Goal: Task Accomplishment & Management: Use online tool/utility

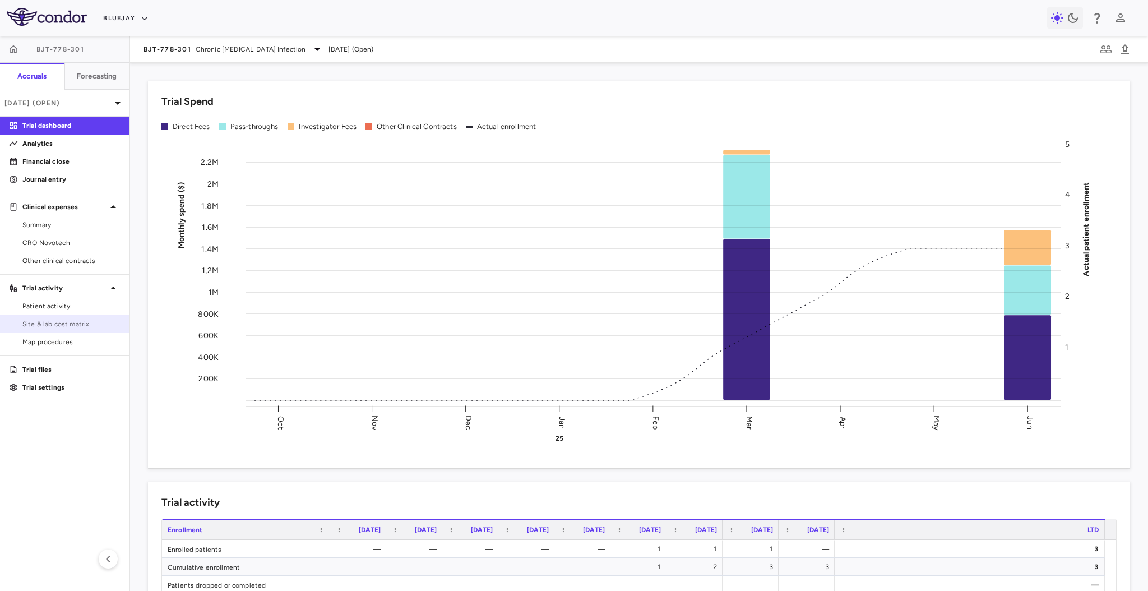
click at [73, 315] on link "Site & lab cost matrix" at bounding box center [64, 323] width 129 height 17
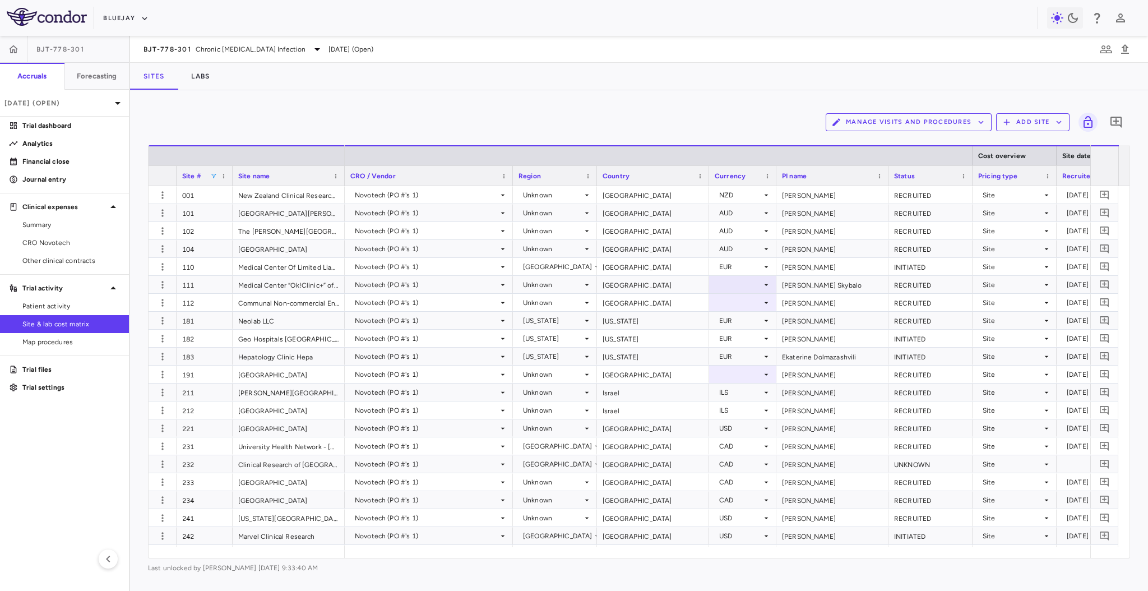
click at [216, 175] on span at bounding box center [213, 176] width 7 height 7
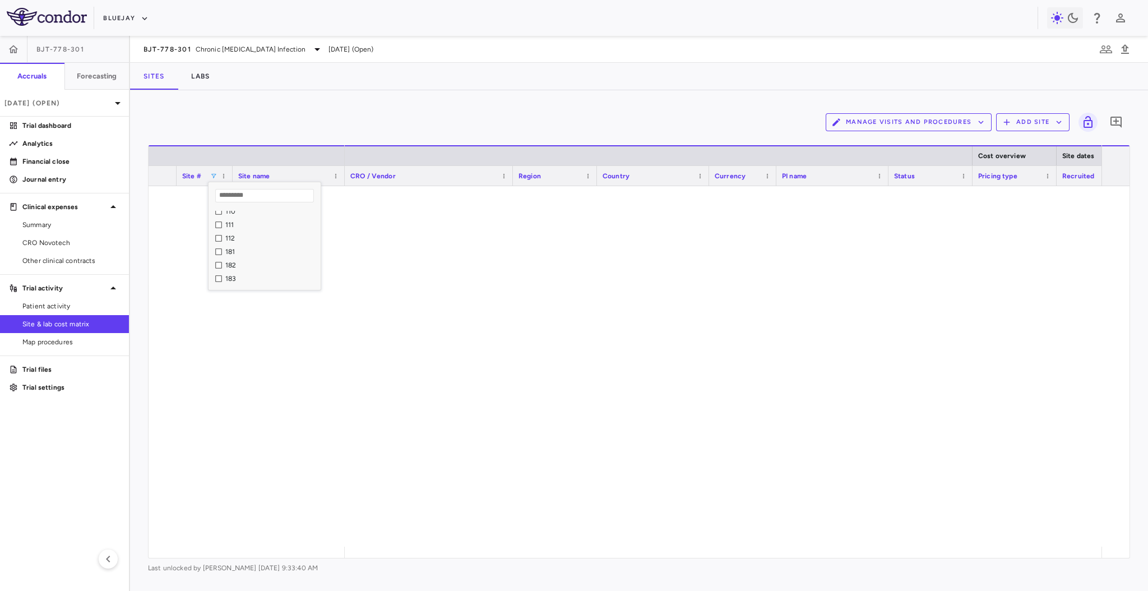
scroll to position [74, 0]
click at [456, 109] on div "Manage Visits and Procedures Add Site 0" at bounding box center [639, 122] width 982 height 28
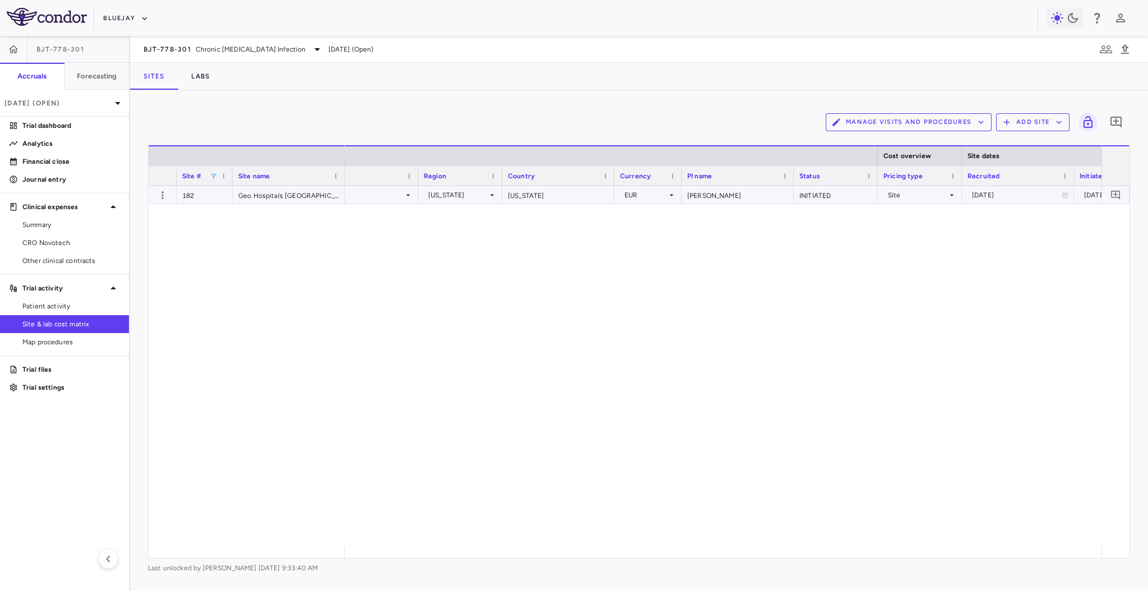
scroll to position [0, 0]
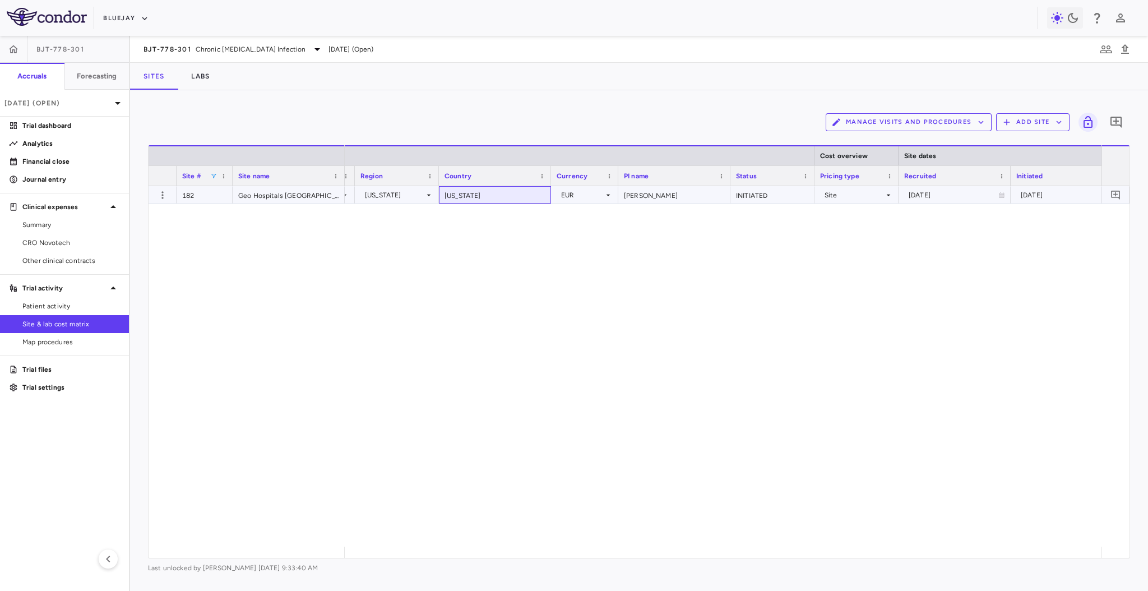
click at [494, 189] on div "[US_STATE]" at bounding box center [495, 194] width 112 height 17
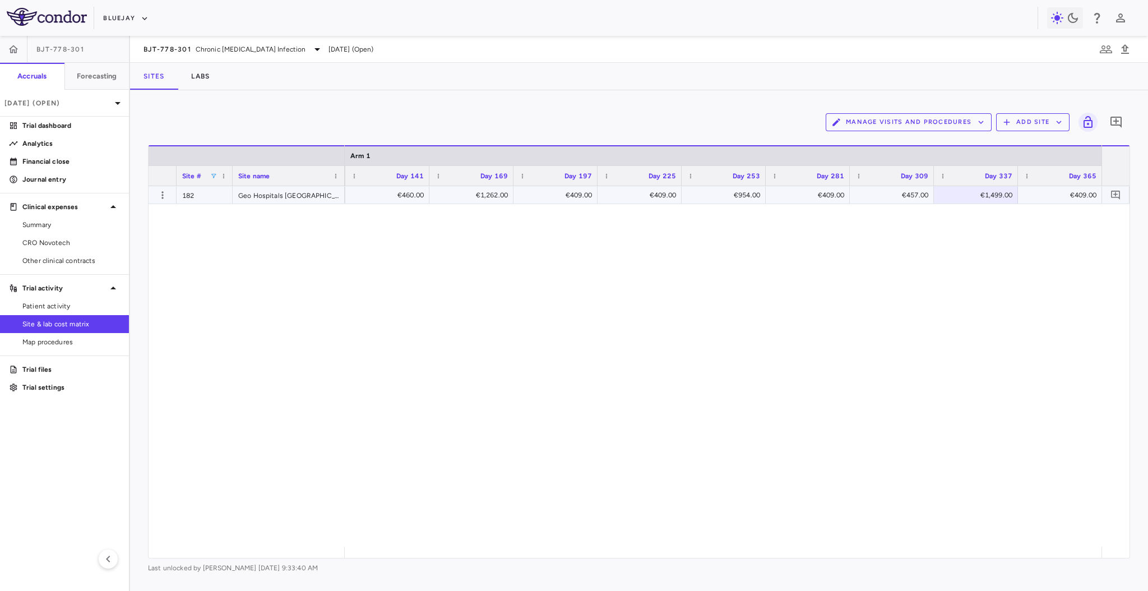
scroll to position [0, 2028]
click at [211, 174] on span at bounding box center [213, 176] width 7 height 7
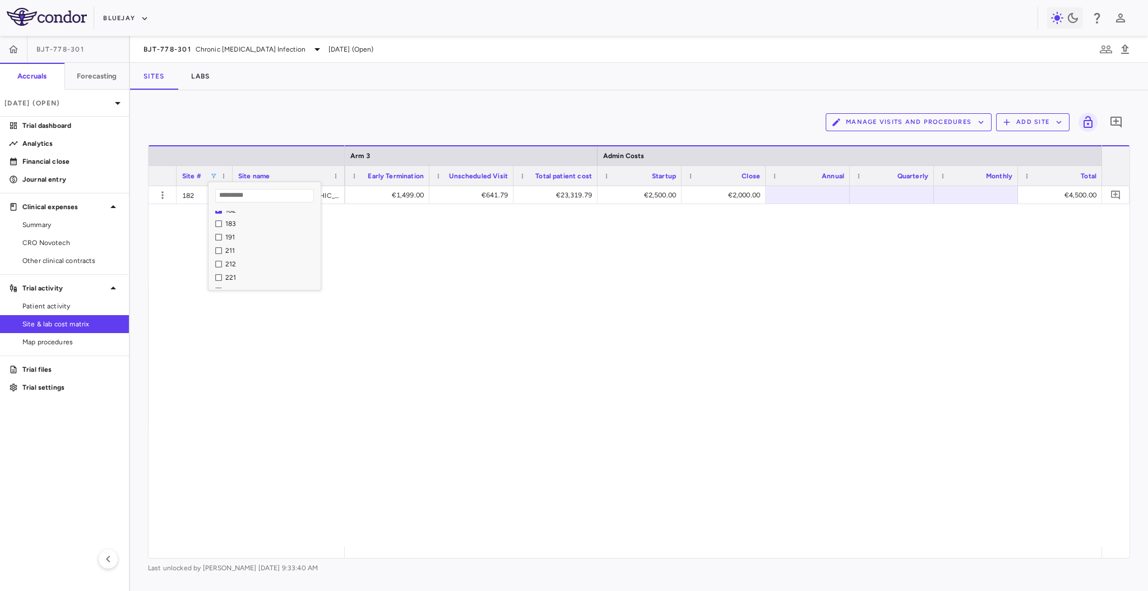
click at [217, 219] on div "183" at bounding box center [267, 223] width 105 height 13
click at [445, 227] on div "€1,193.00 €16,942.00 €2,500.00 €2,000.00 €4,500.00" at bounding box center [723, 366] width 756 height 360
click at [298, 192] on div "Hepatology Clinic Hepa" at bounding box center [289, 194] width 112 height 17
click at [212, 173] on span at bounding box center [213, 176] width 7 height 7
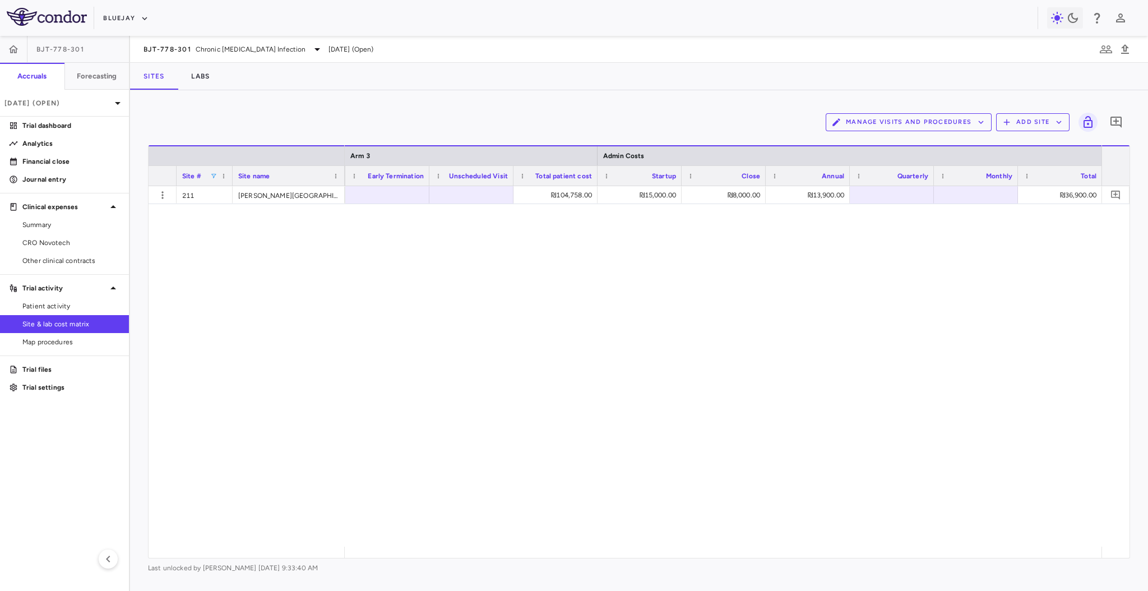
click at [429, 262] on div "₪7,212.00 ₪104,758.00 ₪15,000.00 ₪8,000.00 ₪13,900.00 ₪36,900.00" at bounding box center [723, 366] width 756 height 360
click at [225, 193] on div "211" at bounding box center [205, 194] width 56 height 17
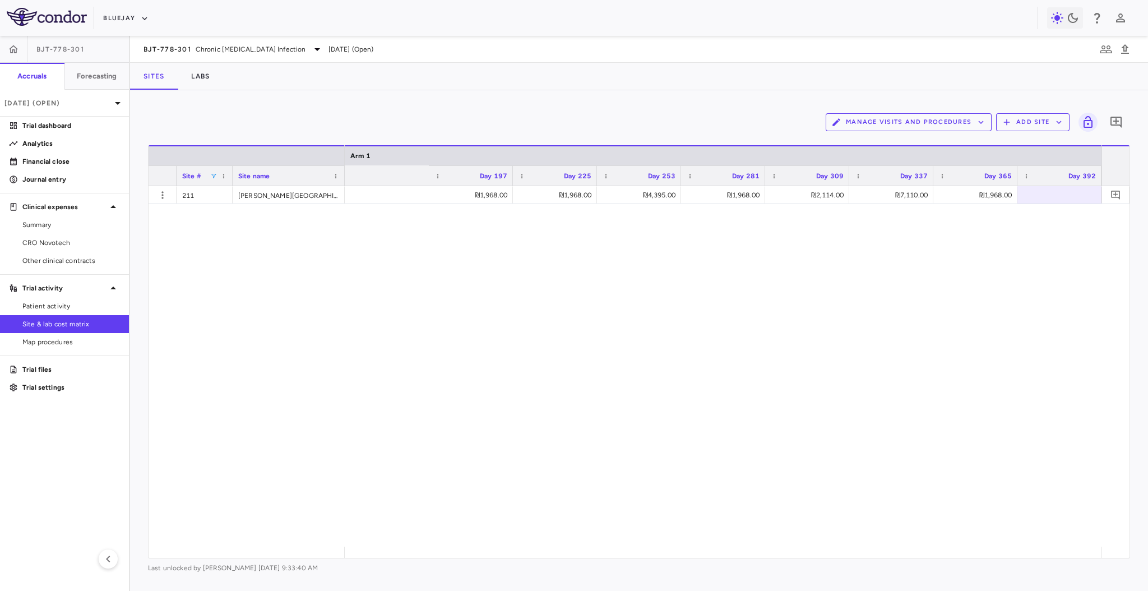
scroll to position [0, 2784]
click at [213, 173] on span at bounding box center [213, 176] width 7 height 7
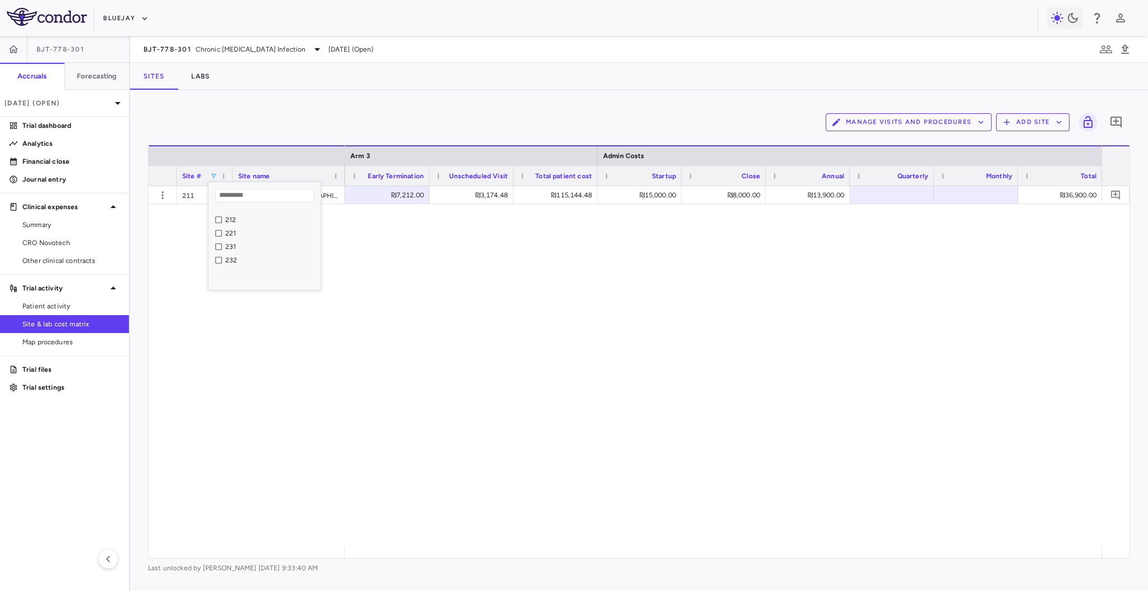
scroll to position [146, 0]
click at [396, 263] on div "$2,016.00 $28,863.00 $4,418.00 $13,750.00 $129.00 $18,297.00" at bounding box center [723, 366] width 756 height 360
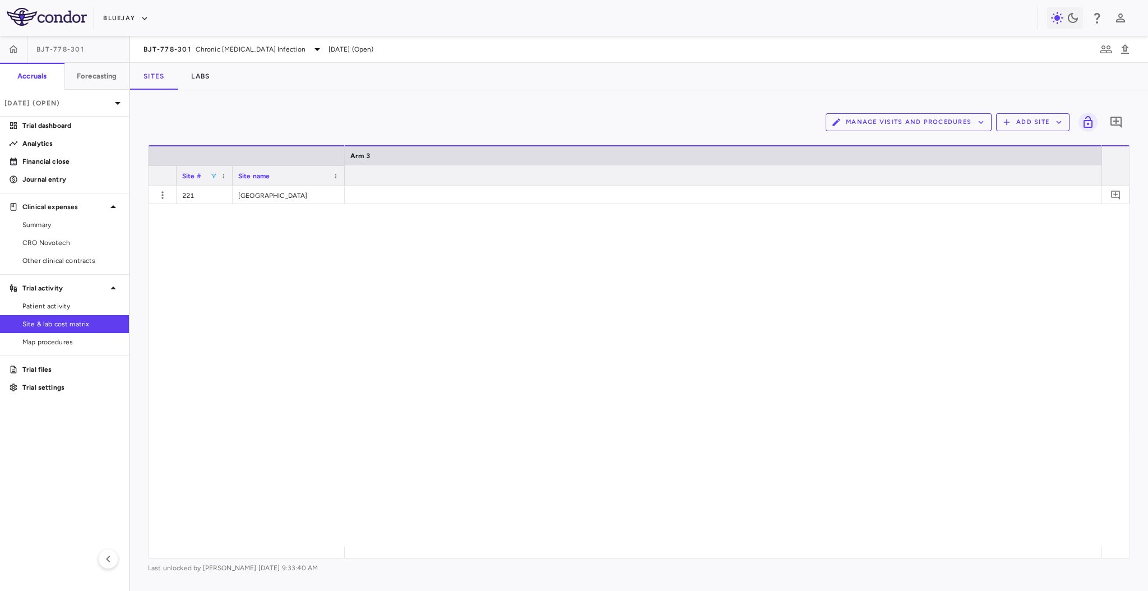
scroll to position [0, 7129]
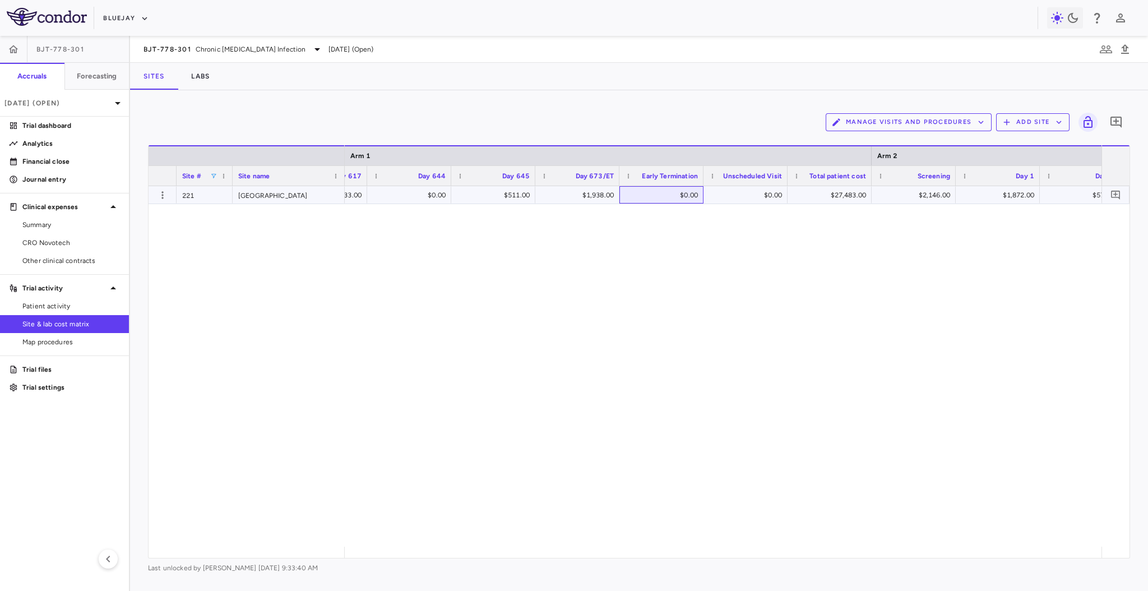
click at [649, 189] on div "$0.00" at bounding box center [663, 195] width 68 height 18
click at [550, 193] on div "$0.00" at bounding box center [577, 195] width 68 height 18
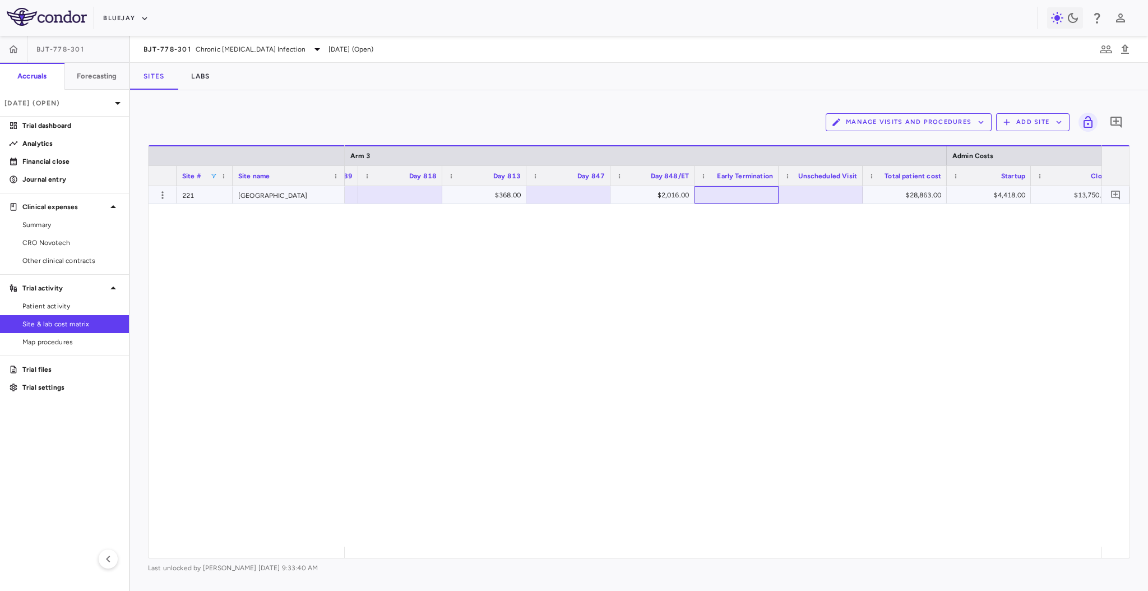
click at [742, 197] on div at bounding box center [736, 195] width 73 height 16
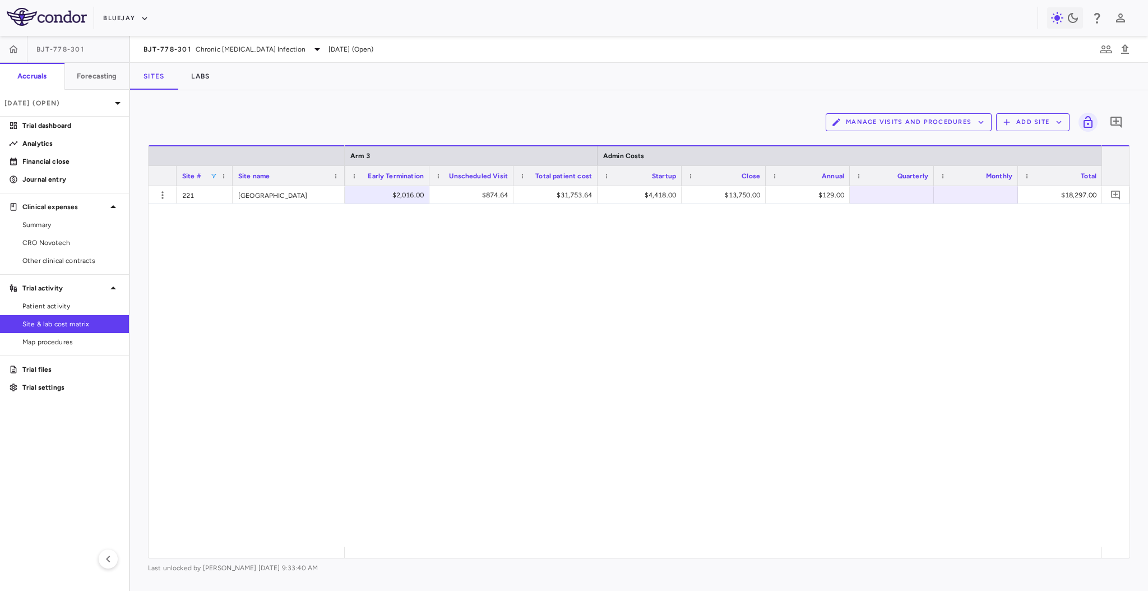
click at [213, 176] on span at bounding box center [213, 176] width 7 height 7
click at [452, 250] on div "CA$4,292.00 CA$49,799.00 CA$22,565.25 CA$8,593.00 CA$1,485.00 CA$32,643.25" at bounding box center [723, 366] width 756 height 360
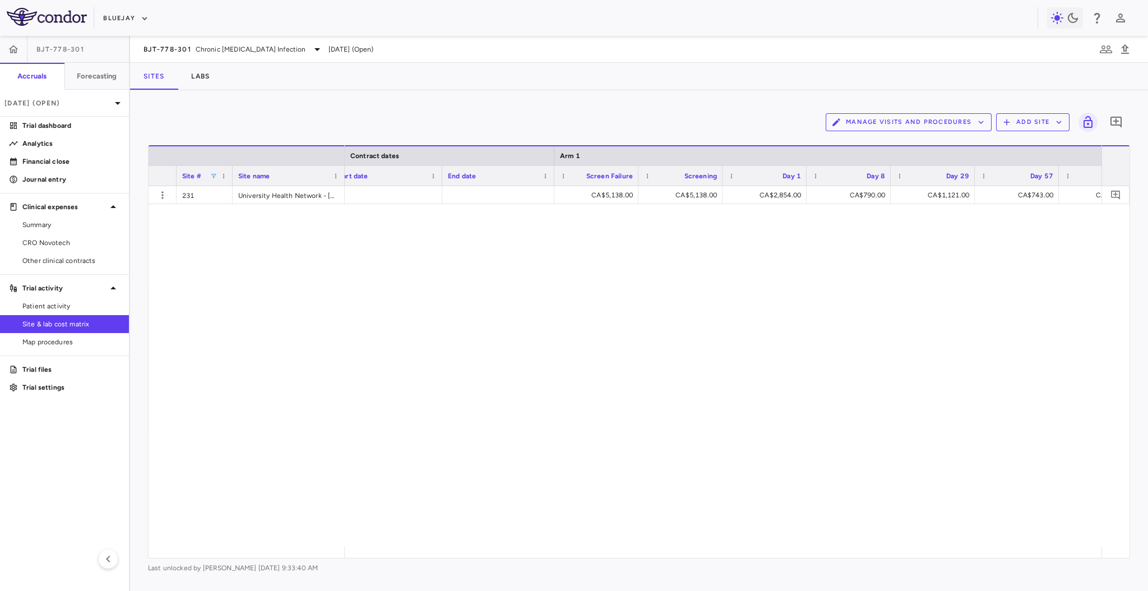
scroll to position [0, 1529]
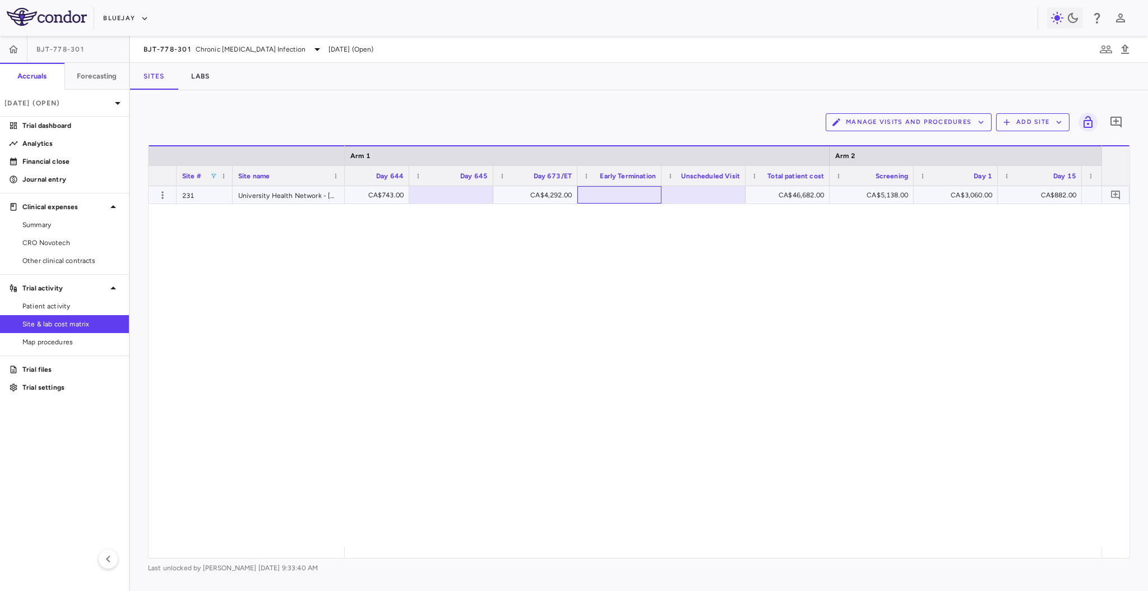
click at [603, 194] on div at bounding box center [619, 195] width 73 height 16
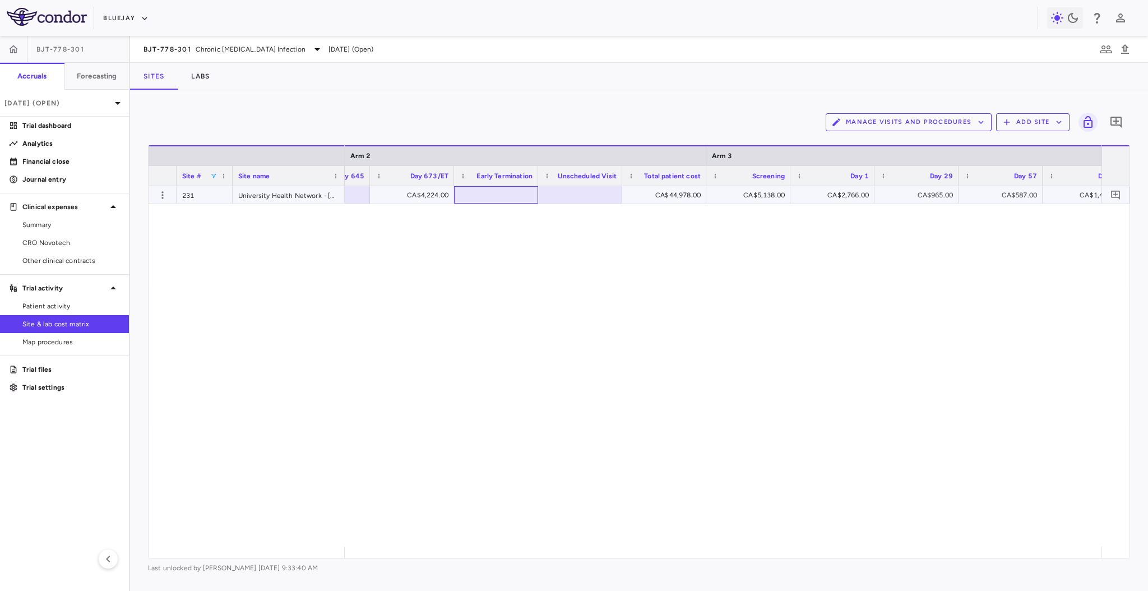
click at [480, 194] on div at bounding box center [495, 195] width 73 height 16
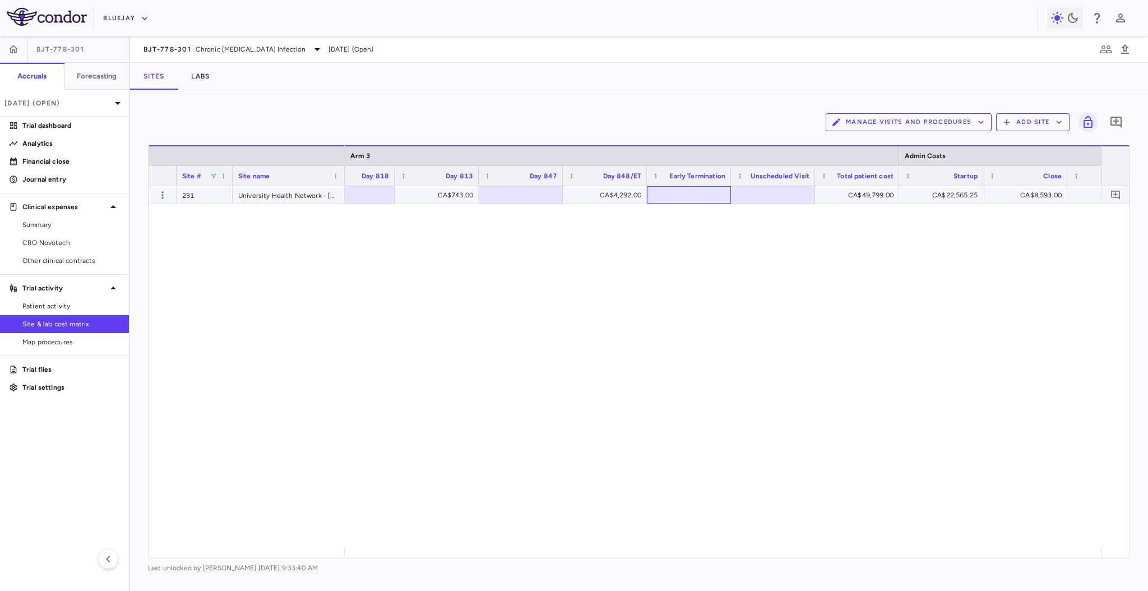
click at [696, 195] on div at bounding box center [688, 195] width 73 height 16
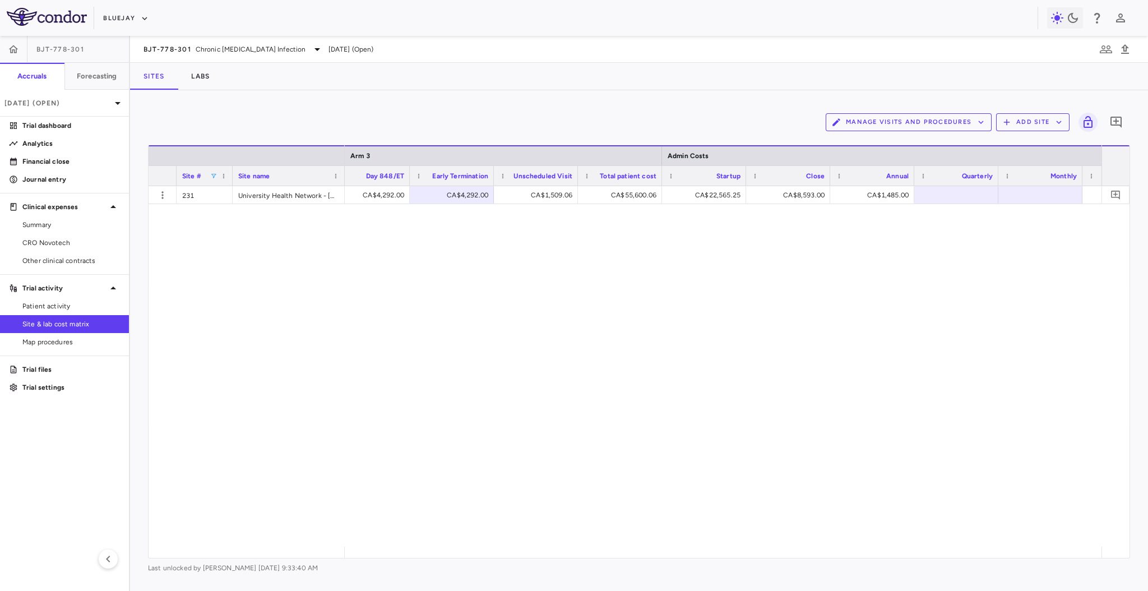
click at [212, 173] on span at bounding box center [213, 176] width 7 height 7
click at [417, 227] on div "CA$717.00 CA$4,408.00 CA$53,955.00 CA$18,450.00 CA$6,462.00 CA$24,912.00" at bounding box center [723, 366] width 756 height 360
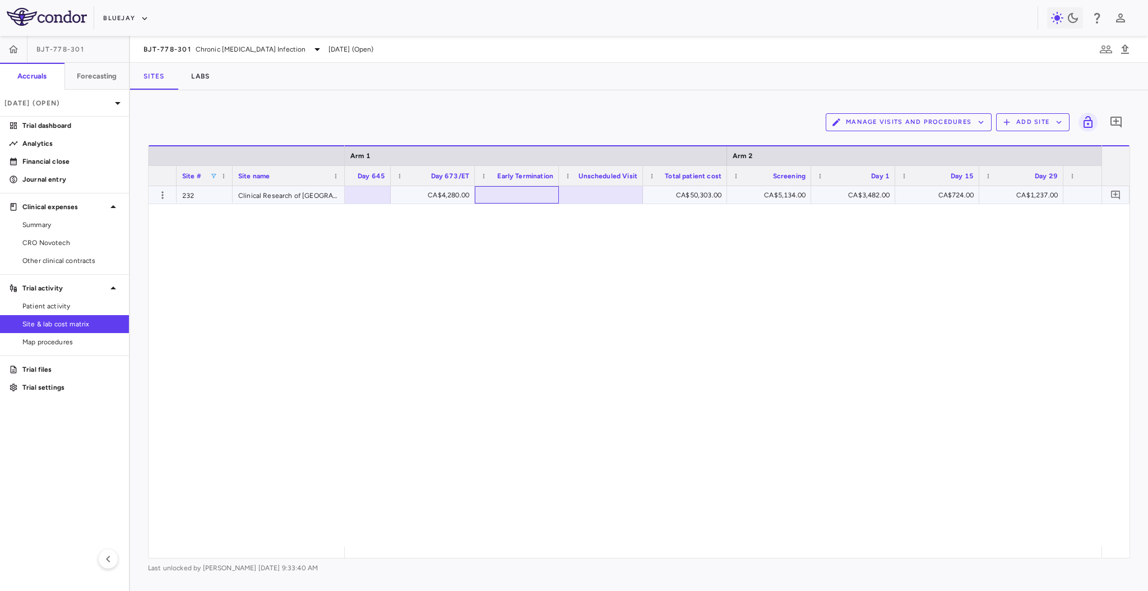
click at [526, 197] on div at bounding box center [516, 195] width 73 height 16
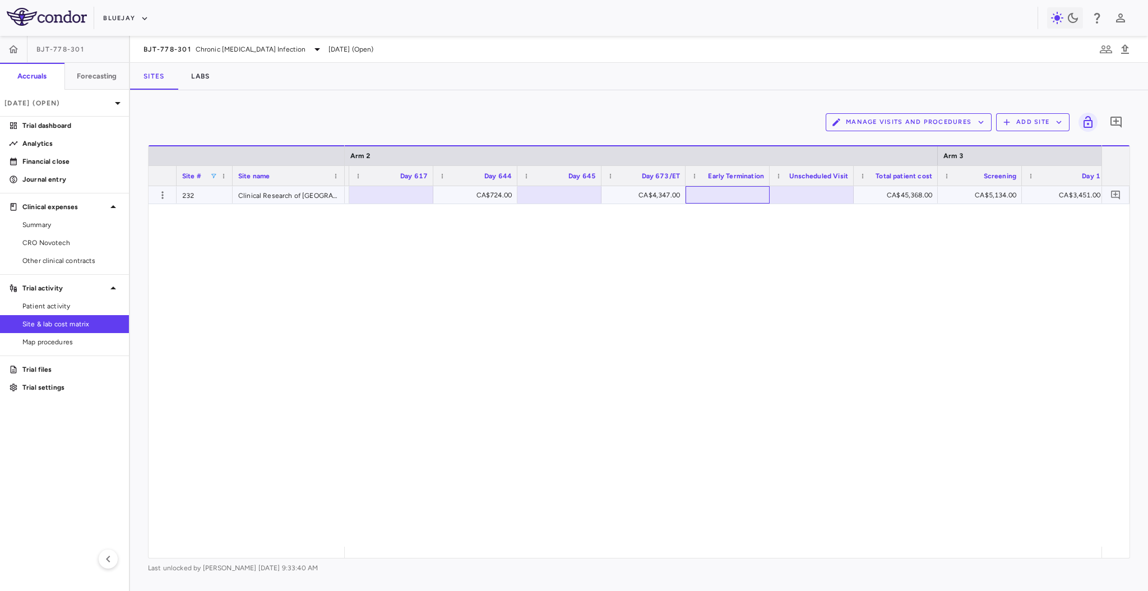
click at [729, 194] on div at bounding box center [727, 195] width 73 height 16
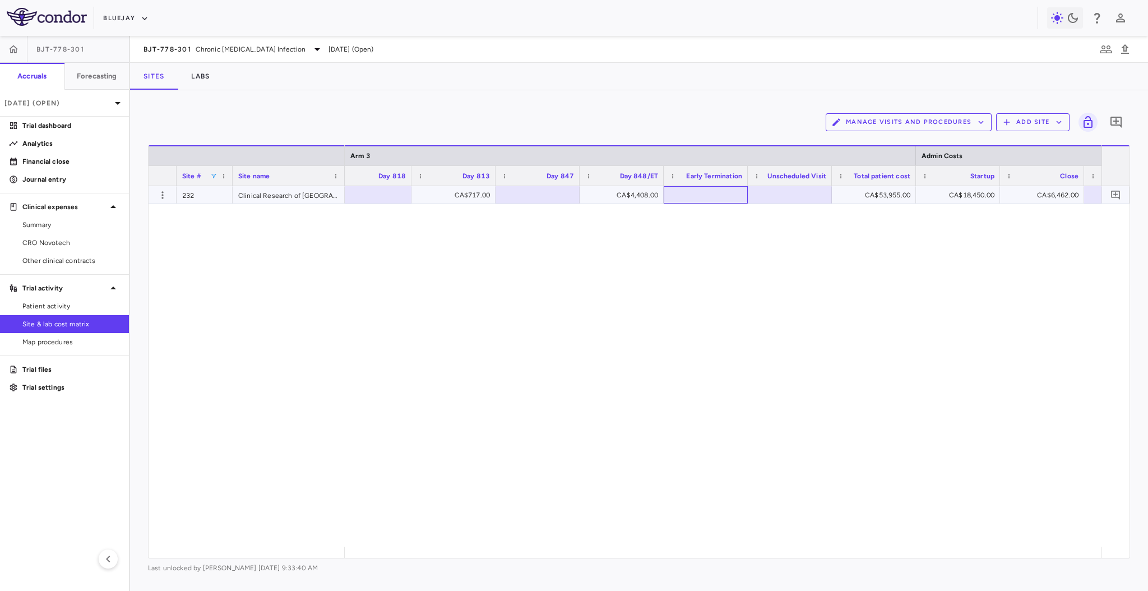
click at [710, 198] on div at bounding box center [705, 195] width 73 height 16
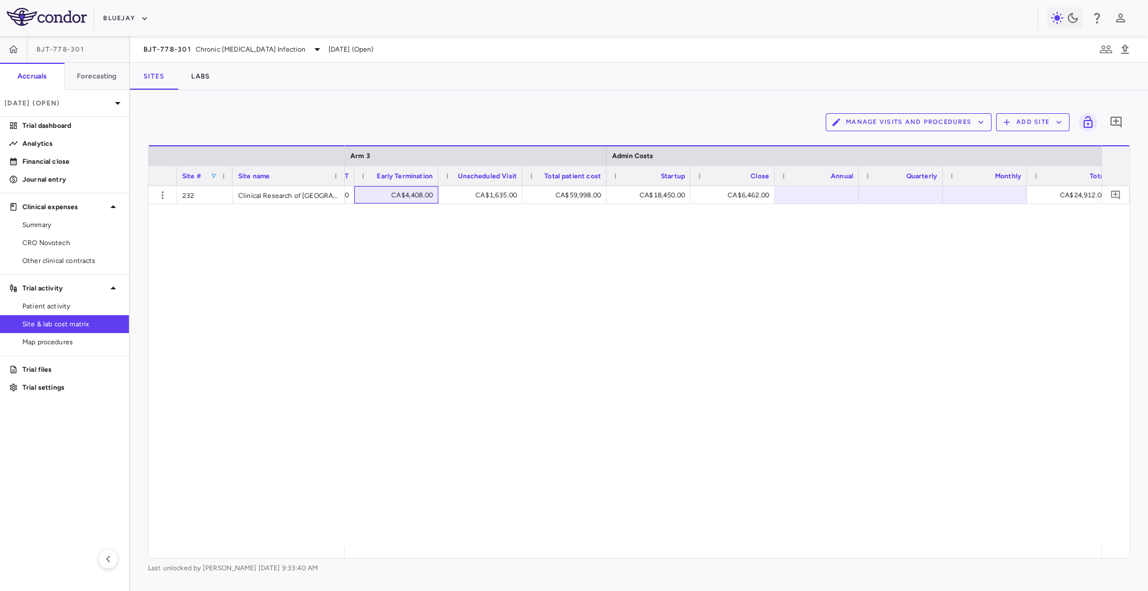
scroll to position [0, 11441]
click at [215, 173] on span at bounding box center [213, 176] width 7 height 7
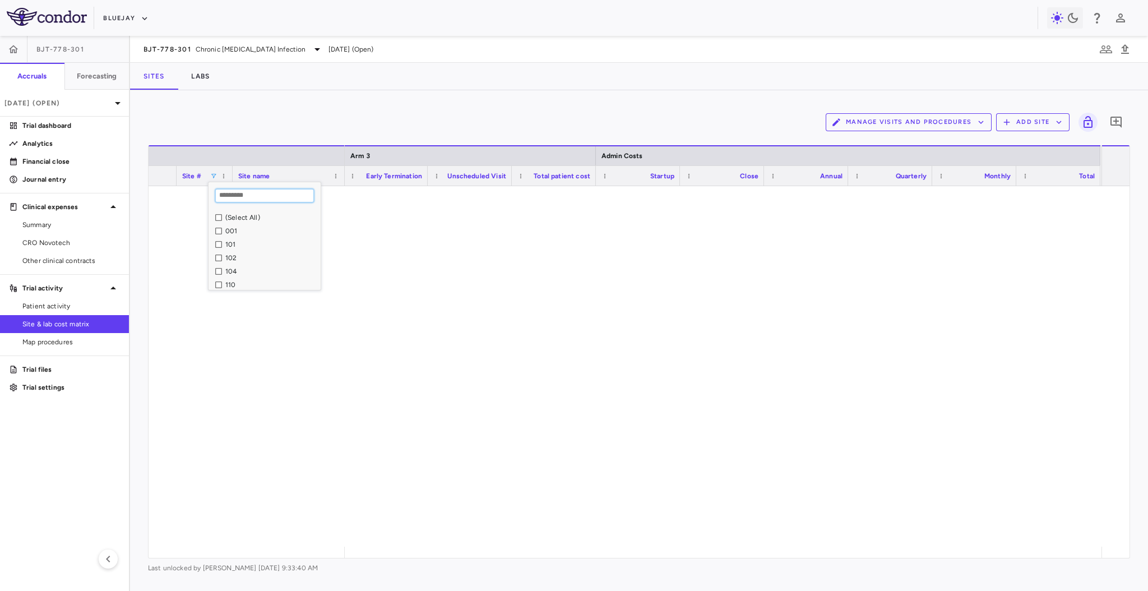
click at [253, 192] on input "Search filter values" at bounding box center [264, 195] width 99 height 13
type input "*"
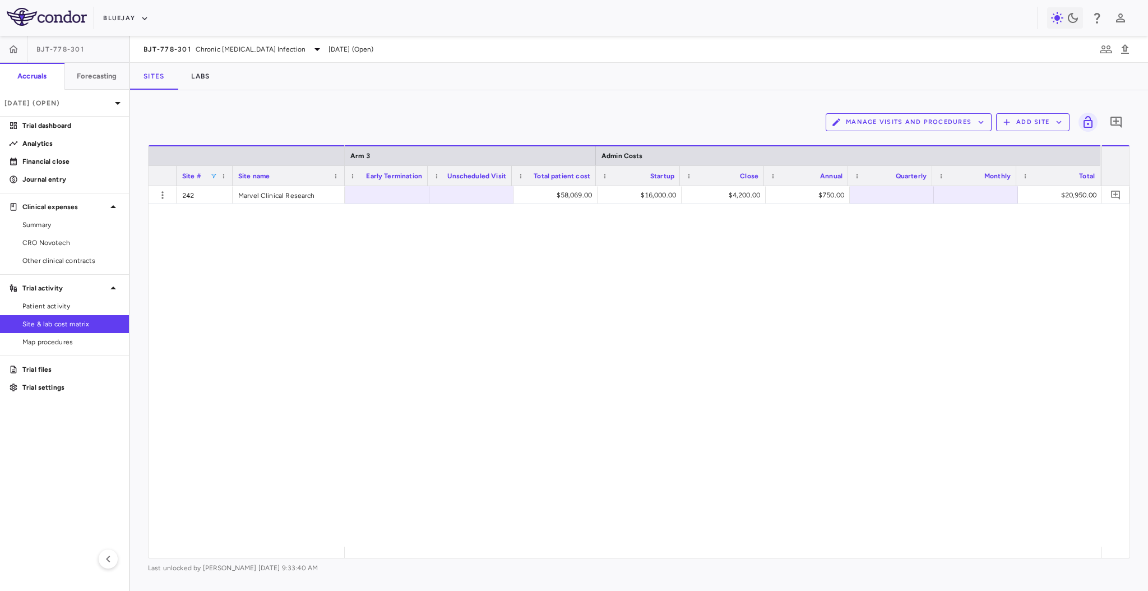
click at [406, 250] on div "$4,227.00 $58,069.00 $16,000.00 $4,200.00 $750.00 $20,950.00" at bounding box center [723, 366] width 756 height 360
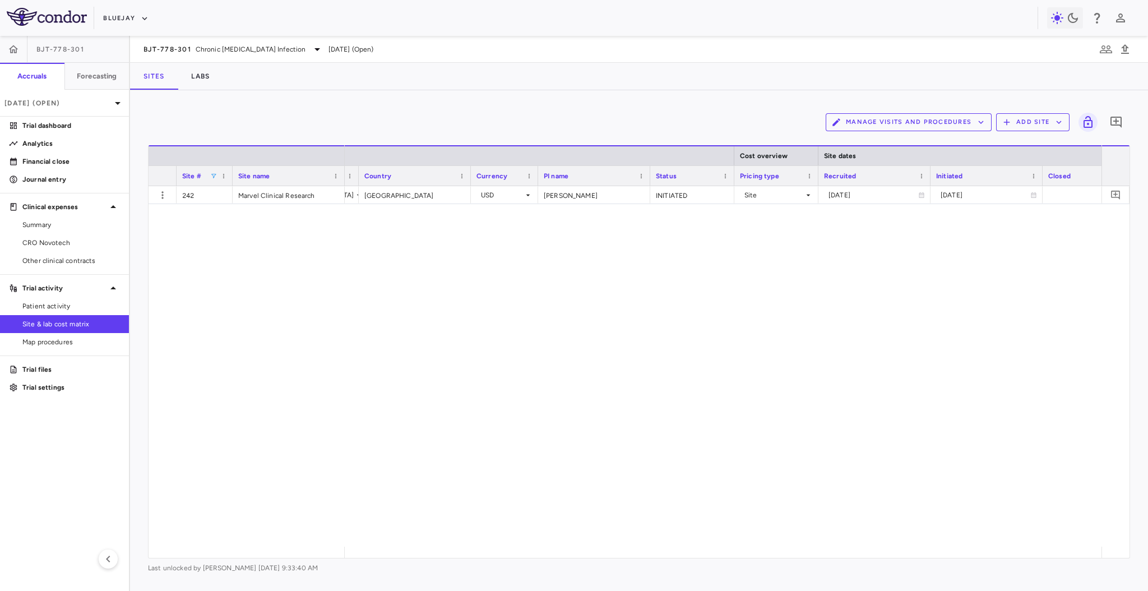
scroll to position [0, 240]
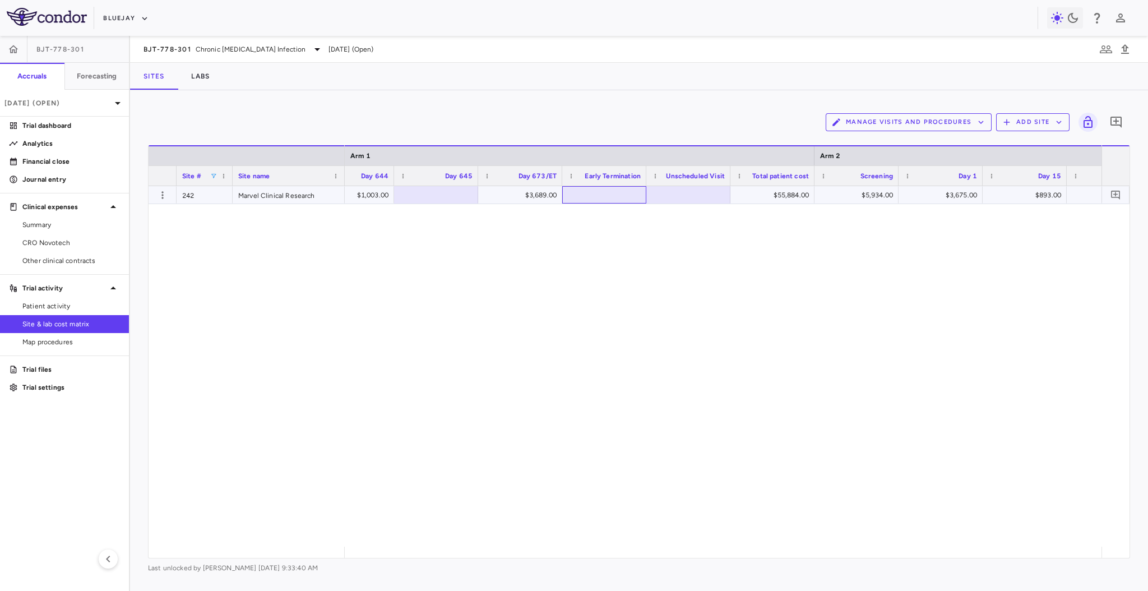
click at [629, 198] on div at bounding box center [604, 195] width 73 height 16
click at [639, 203] on div at bounding box center [611, 194] width 84 height 17
click at [606, 193] on div at bounding box center [594, 195] width 73 height 16
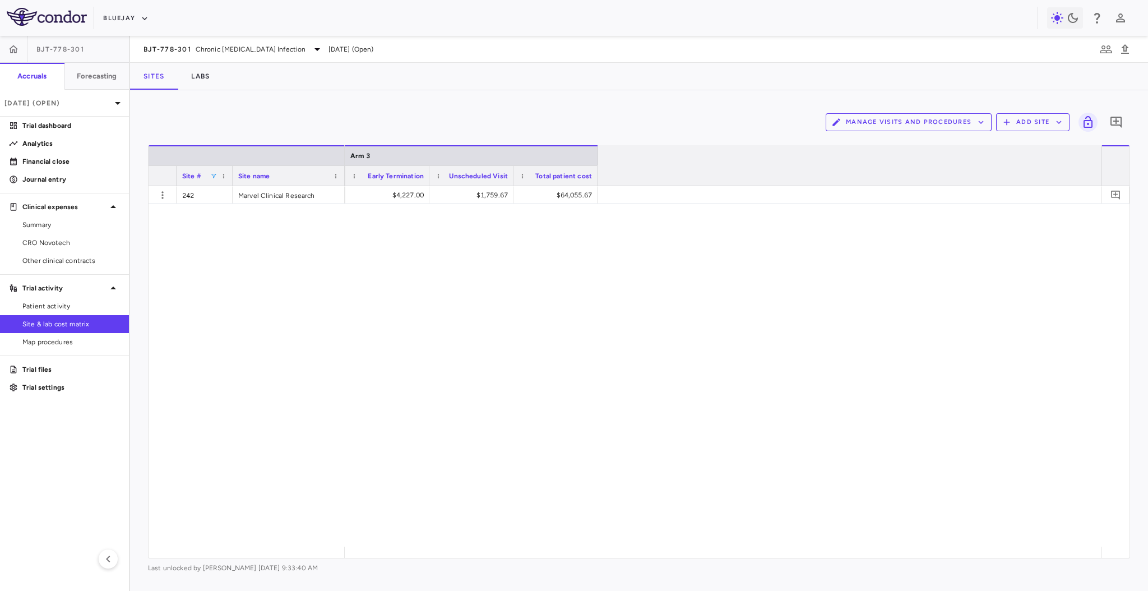
scroll to position [0, 10770]
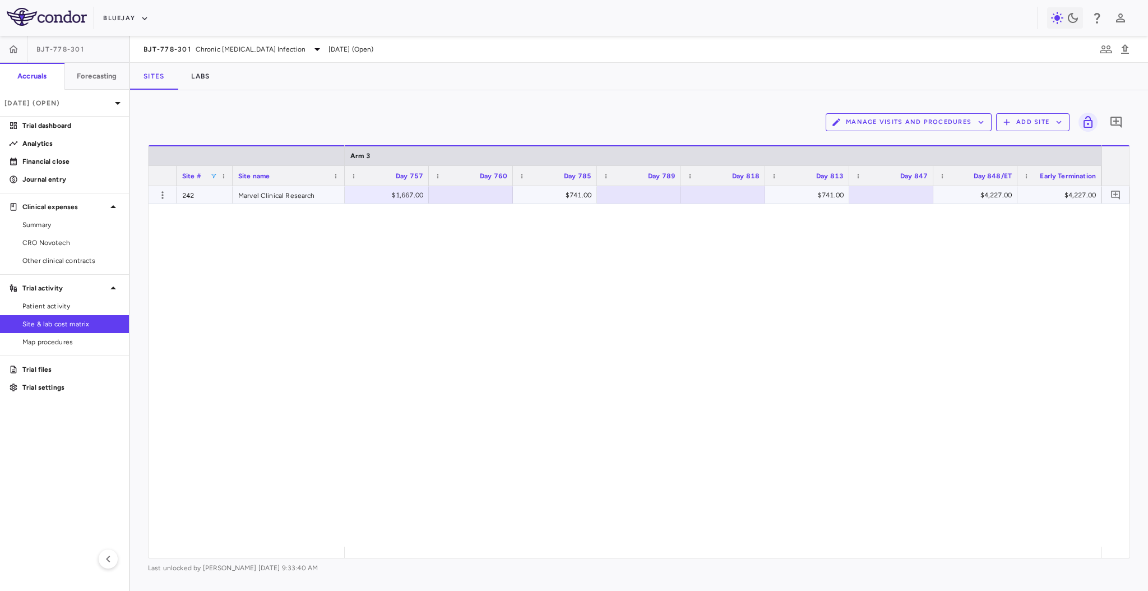
click at [308, 188] on div "Marvel Clinical Research" at bounding box center [289, 194] width 112 height 17
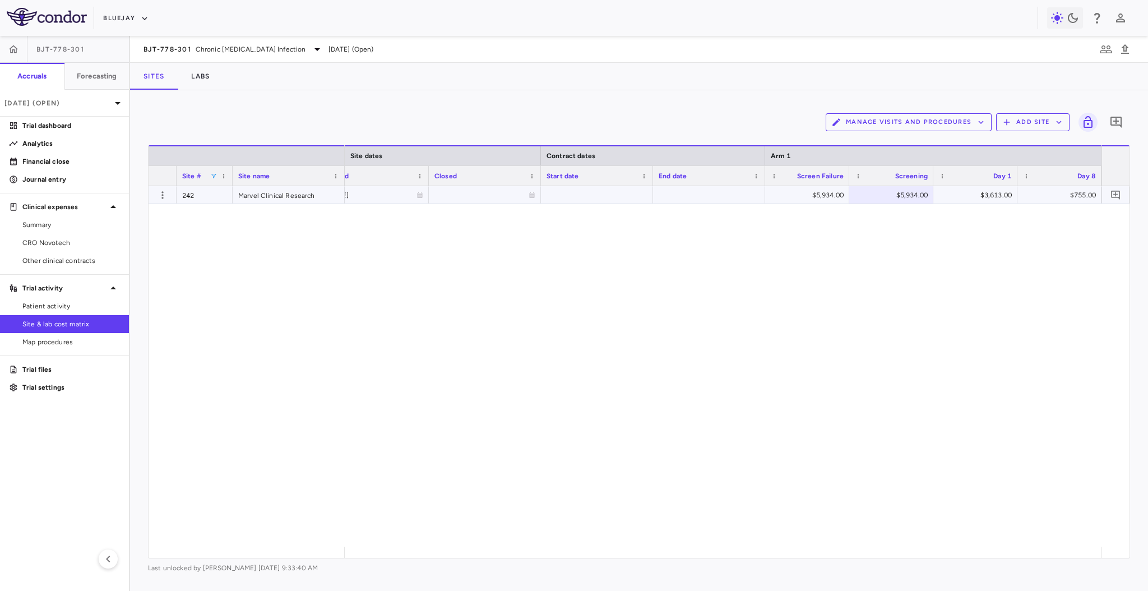
scroll to position [0, 1271]
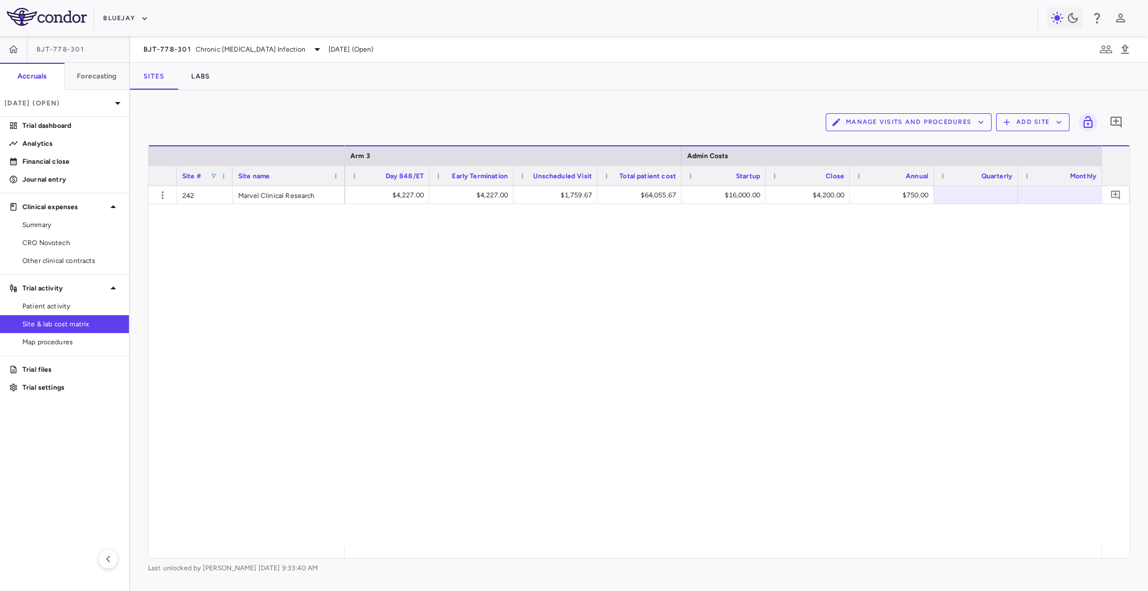
click at [211, 173] on span at bounding box center [213, 176] width 7 height 7
click at [300, 153] on div at bounding box center [246, 156] width 185 height 6
click at [263, 194] on div "[PERSON_NAME] School Of Medicine Of The [GEOGRAPHIC_DATA][US_STATE]" at bounding box center [289, 194] width 112 height 17
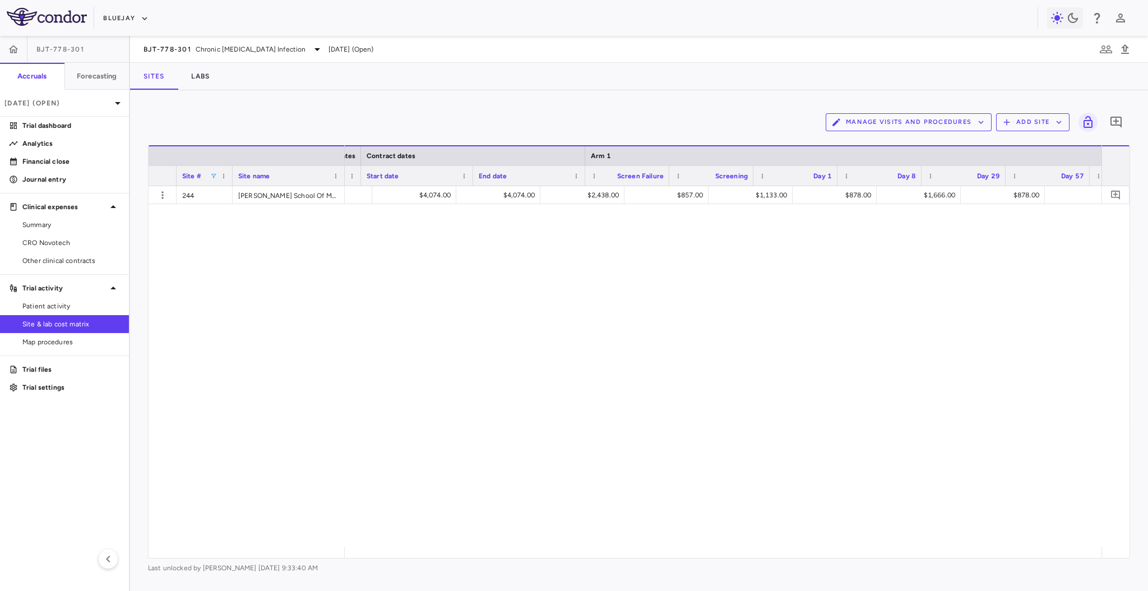
scroll to position [0, 1244]
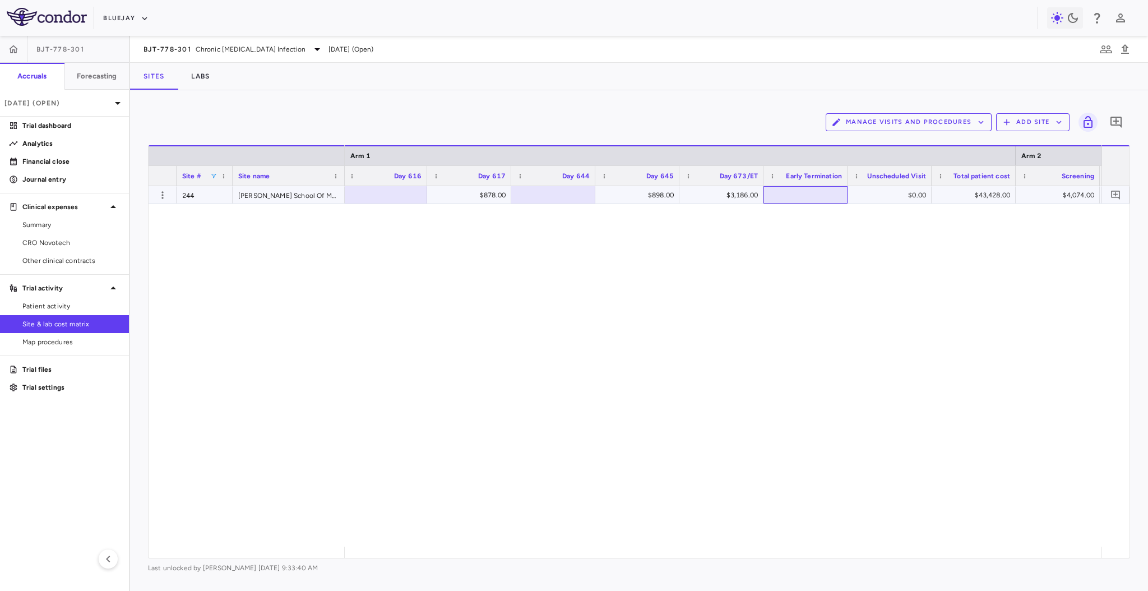
click at [806, 189] on div at bounding box center [805, 195] width 73 height 16
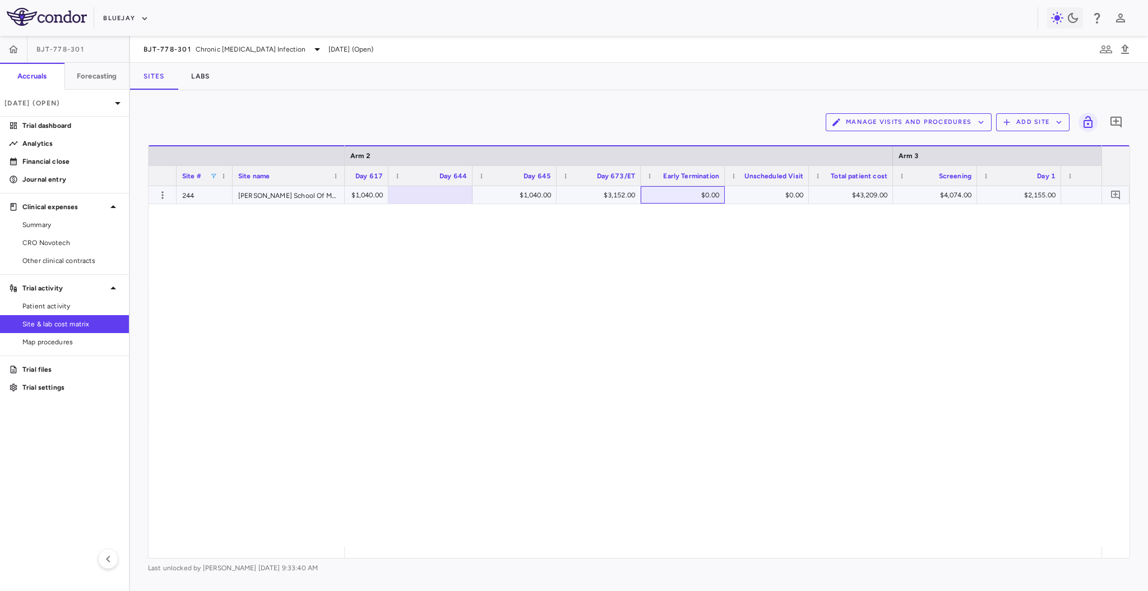
click at [702, 195] on div "$0.00" at bounding box center [685, 195] width 68 height 18
click at [760, 197] on div "$0.00" at bounding box center [774, 195] width 68 height 18
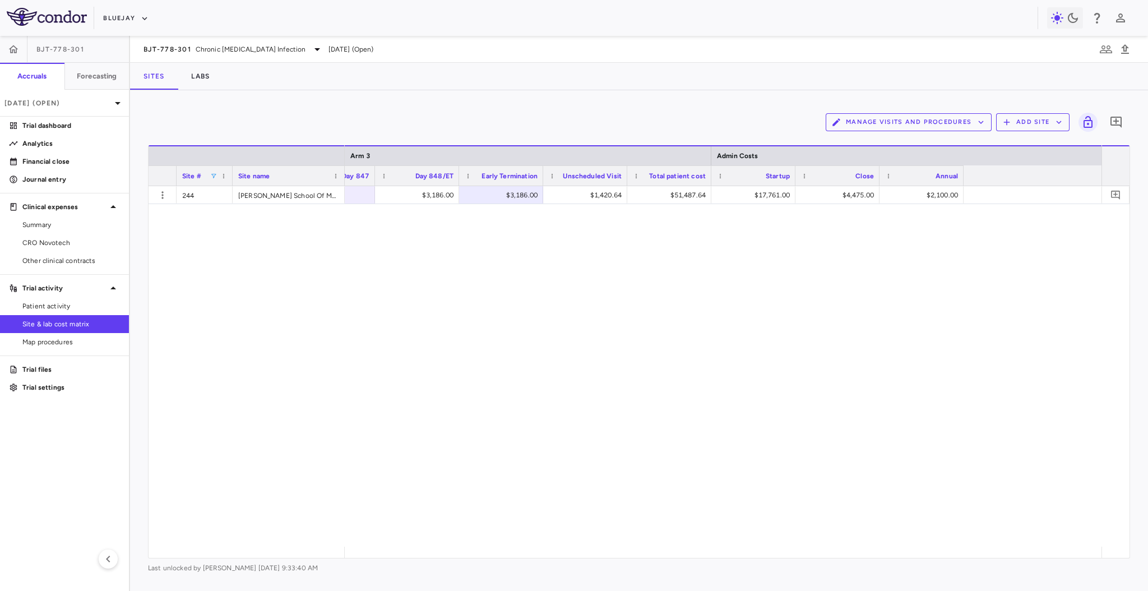
scroll to position [0, 11032]
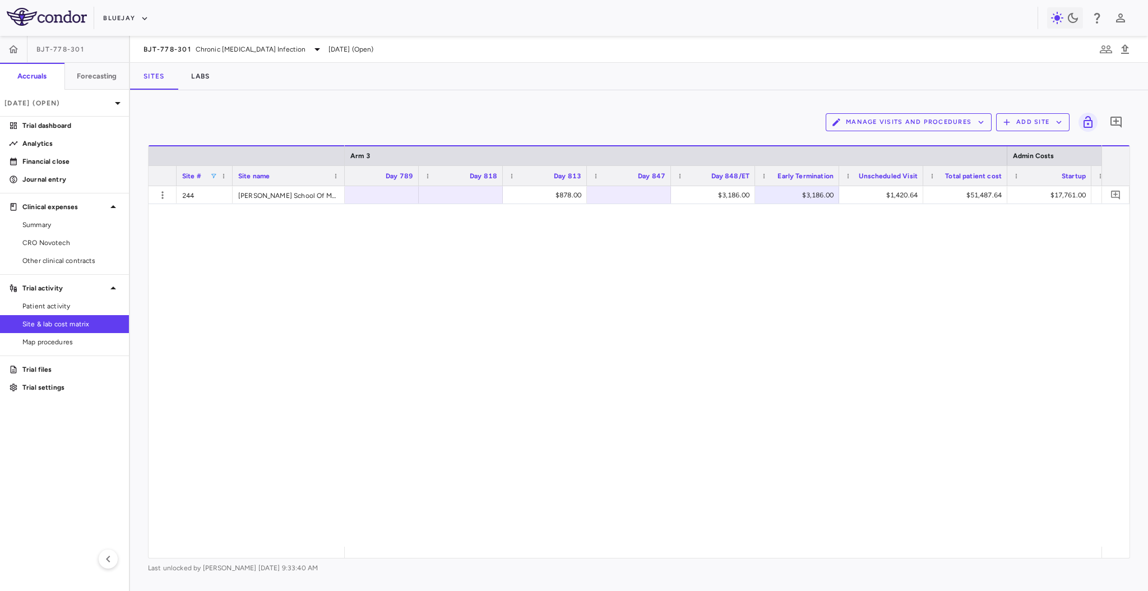
click at [212, 175] on span at bounding box center [213, 176] width 7 height 7
click at [508, 291] on div "$840.00 $840.00 $4,899.00 $59,186.00 $32,492.08 $4,880.30 $1,890.00" at bounding box center [723, 366] width 756 height 360
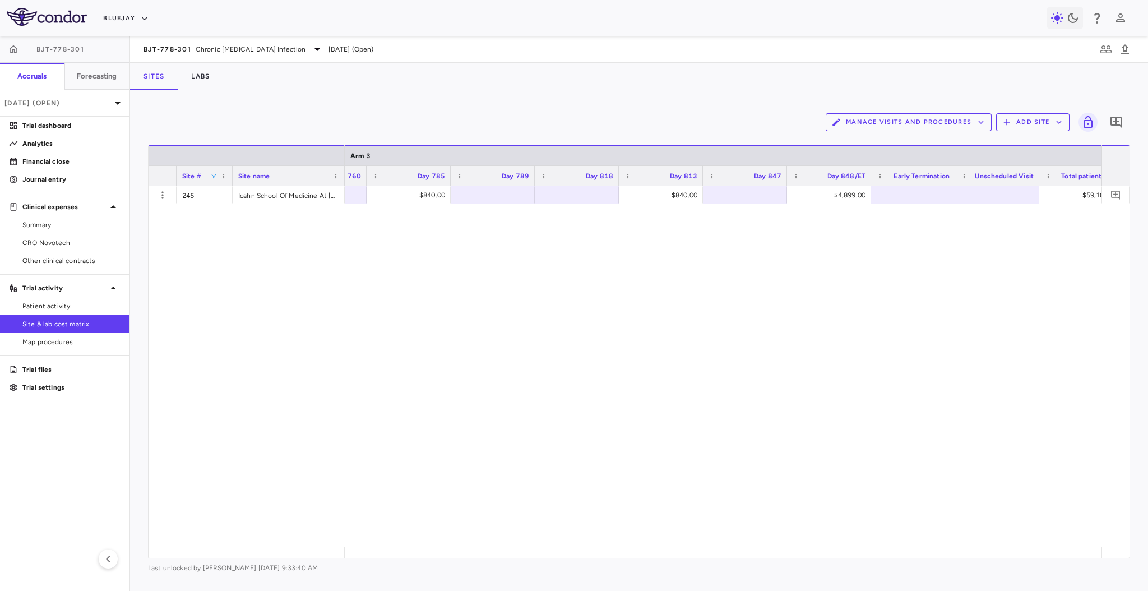
scroll to position [0, 10942]
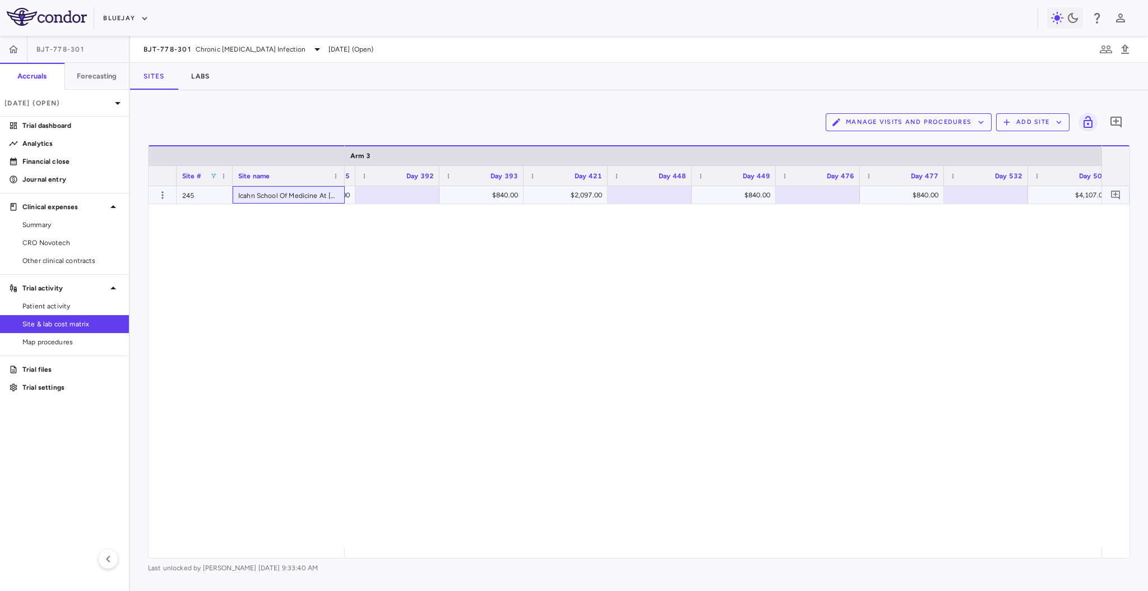
click at [253, 191] on div "Icahn School Of Medicine At [GEOGRAPHIC_DATA]" at bounding box center [289, 194] width 112 height 17
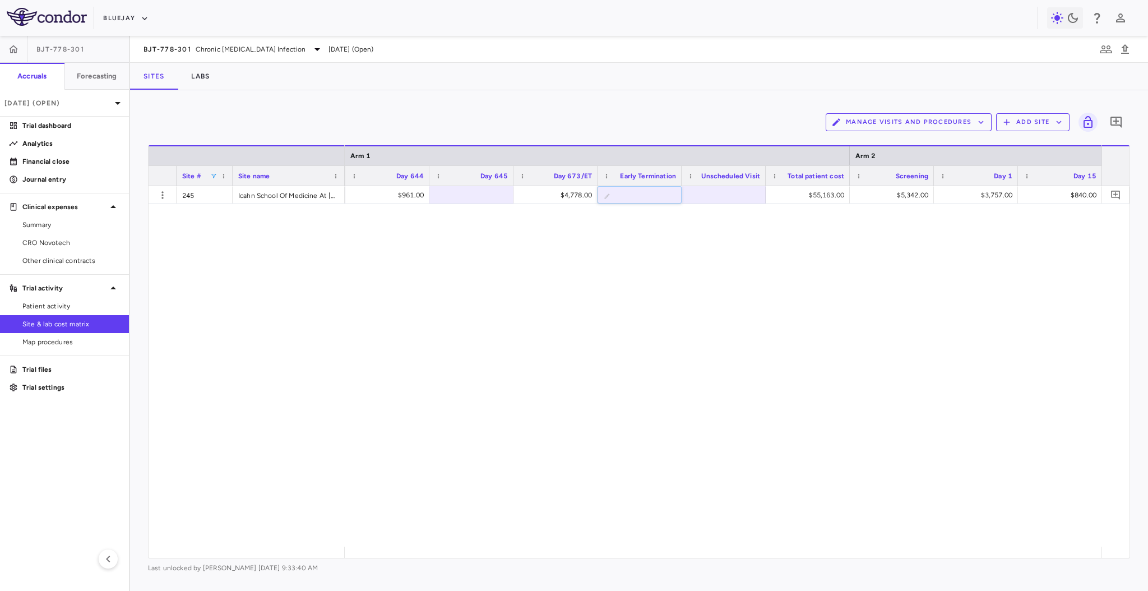
type input "**********"
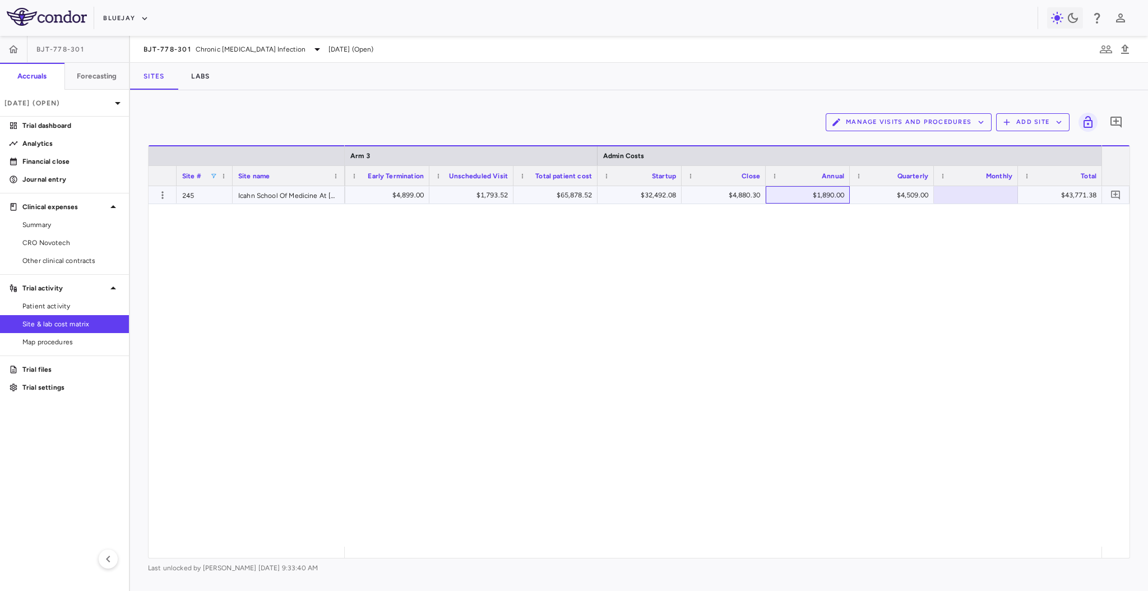
click at [816, 198] on div "$1,890.00" at bounding box center [809, 195] width 68 height 18
drag, startPoint x: 807, startPoint y: 198, endPoint x: 879, endPoint y: 191, distance: 72.6
type input "****"
click at [216, 173] on span at bounding box center [213, 176] width 7 height 7
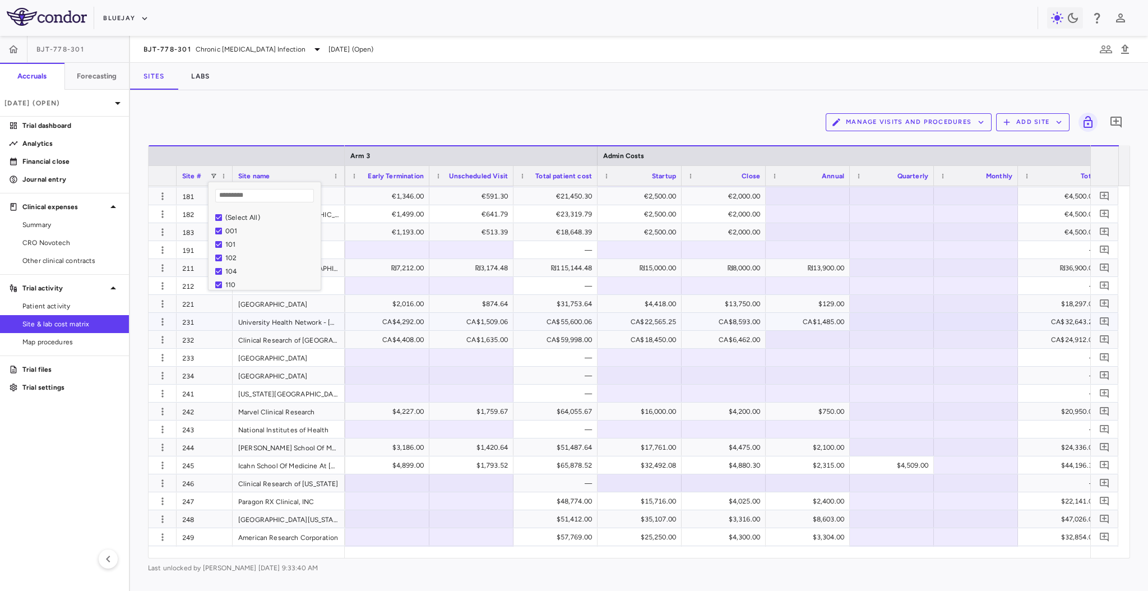
scroll to position [151, 0]
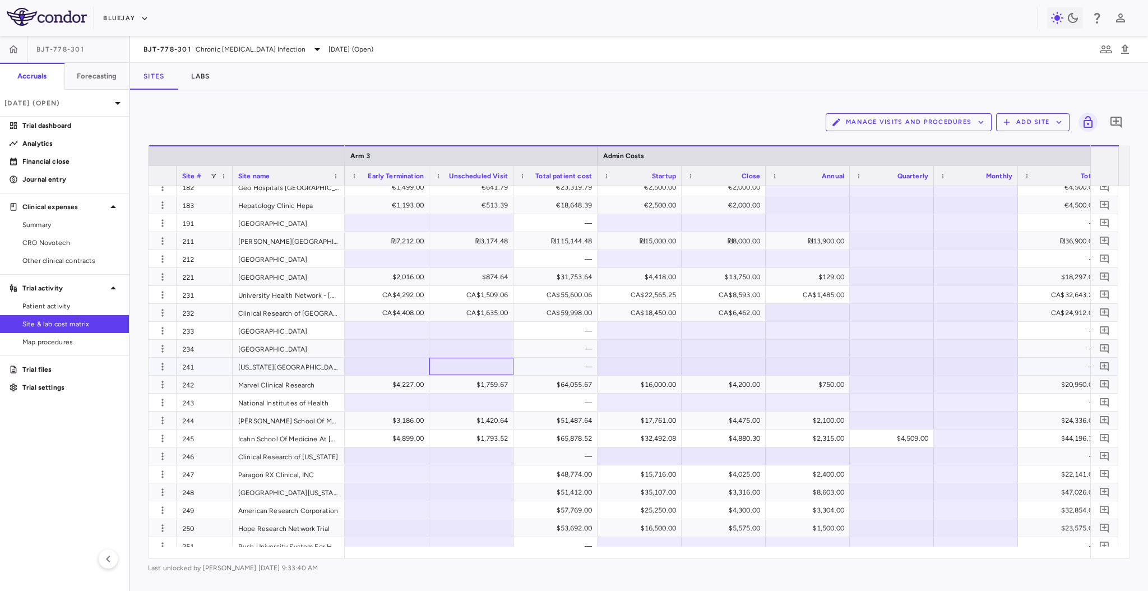
click at [444, 357] on div at bounding box center [471, 365] width 84 height 17
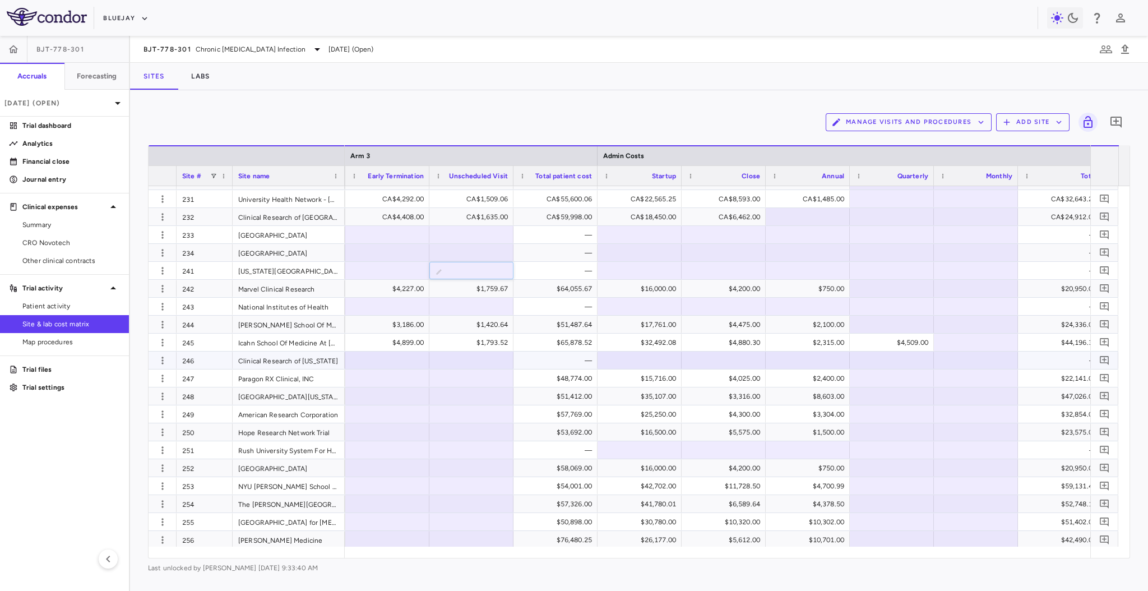
scroll to position [248, 0]
click at [214, 174] on span at bounding box center [213, 176] width 7 height 7
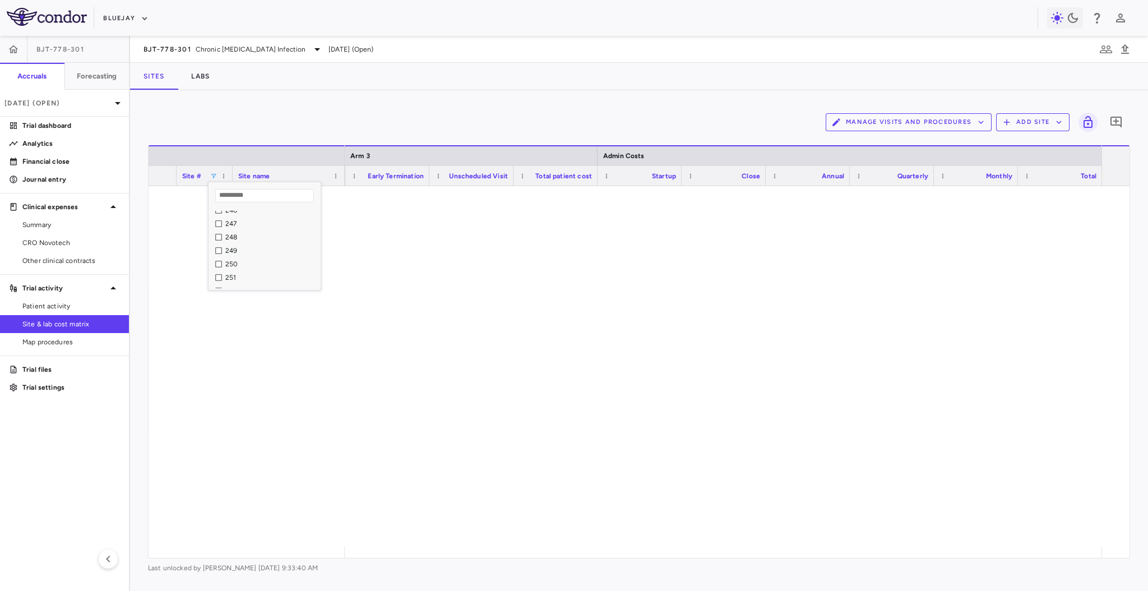
scroll to position [331, 0]
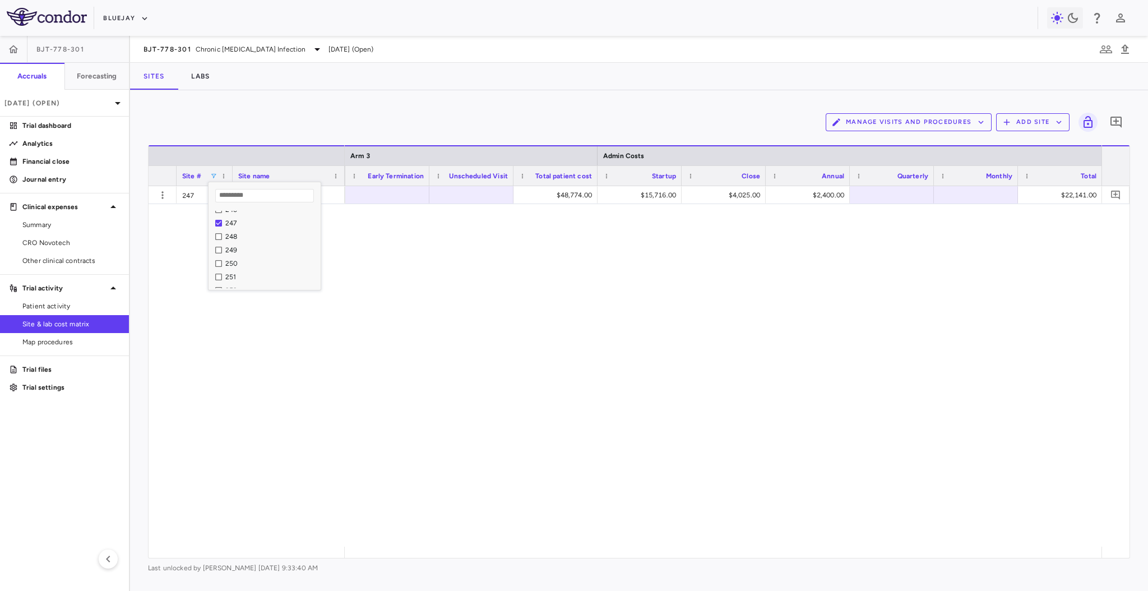
click at [416, 247] on div "$3,587.00 $48,774.00 $15,716.00 $4,025.00 $2,400.00 $22,141.00" at bounding box center [723, 366] width 756 height 360
click at [271, 184] on div "Site name" at bounding box center [288, 176] width 101 height 20
click at [273, 194] on div "Paragon RX Clinical, INC" at bounding box center [289, 194] width 112 height 17
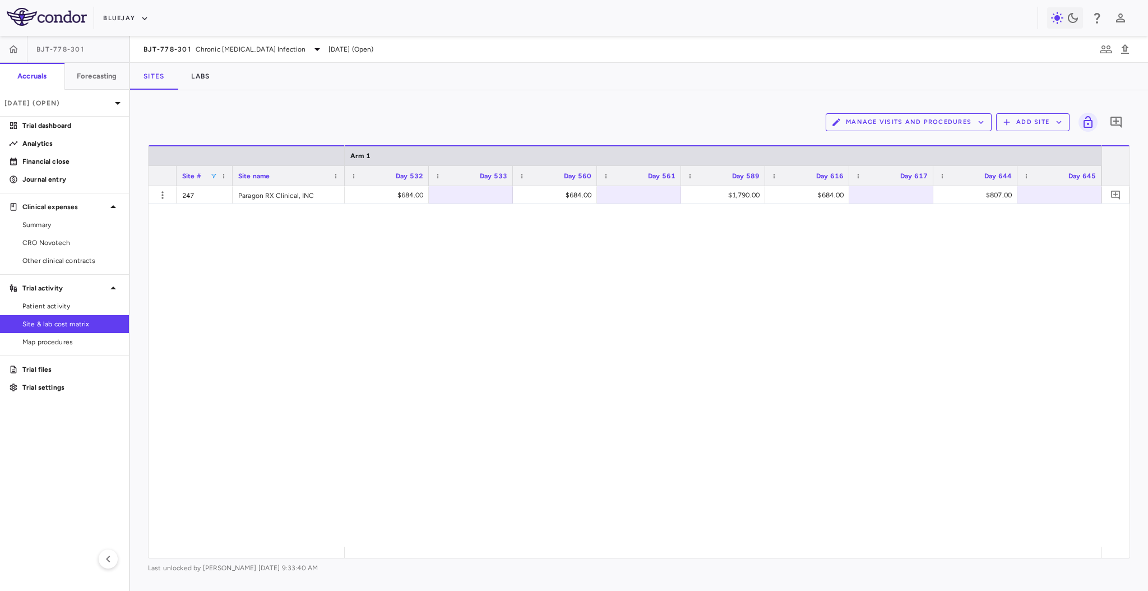
scroll to position [0, 3457]
click at [215, 174] on span at bounding box center [213, 176] width 7 height 7
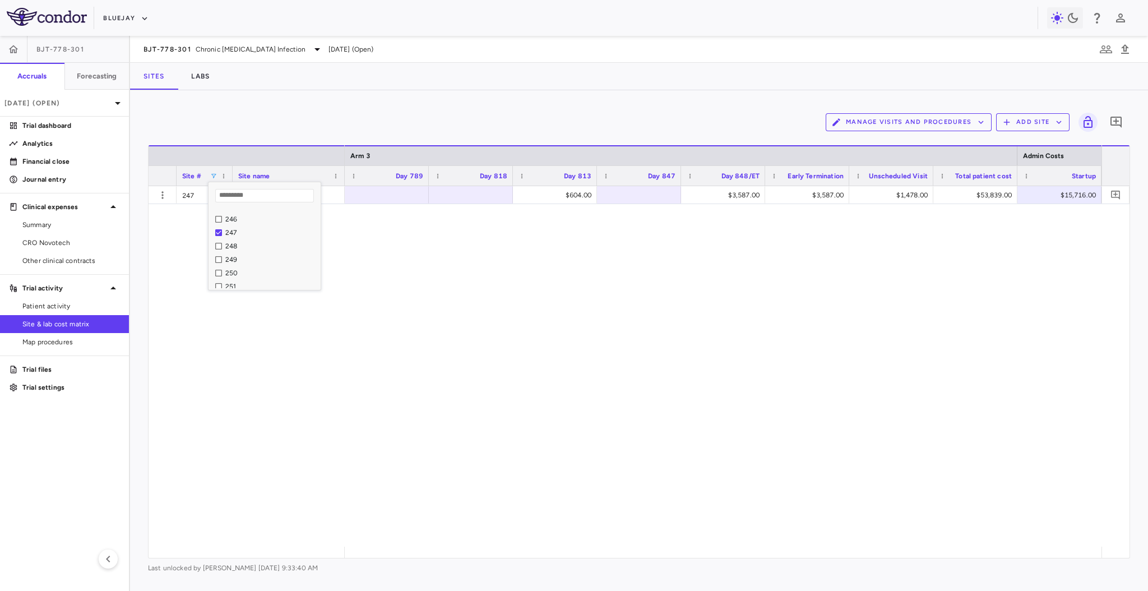
scroll to position [325, 0]
click at [300, 115] on div "Manage Visits and Procedures Add Site 0" at bounding box center [639, 122] width 982 height 28
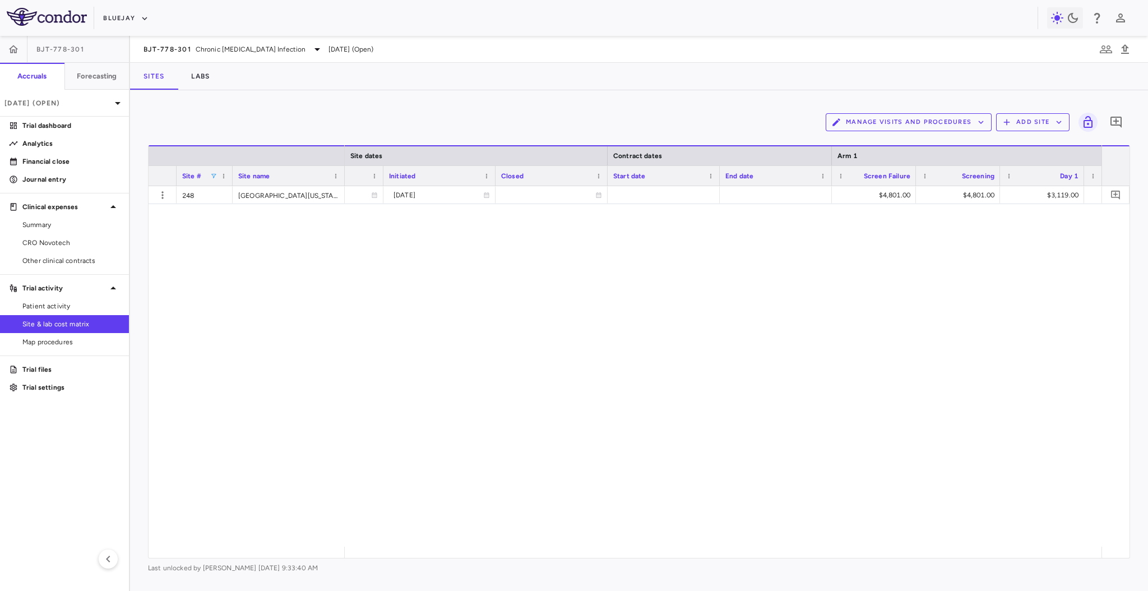
scroll to position [0, 1002]
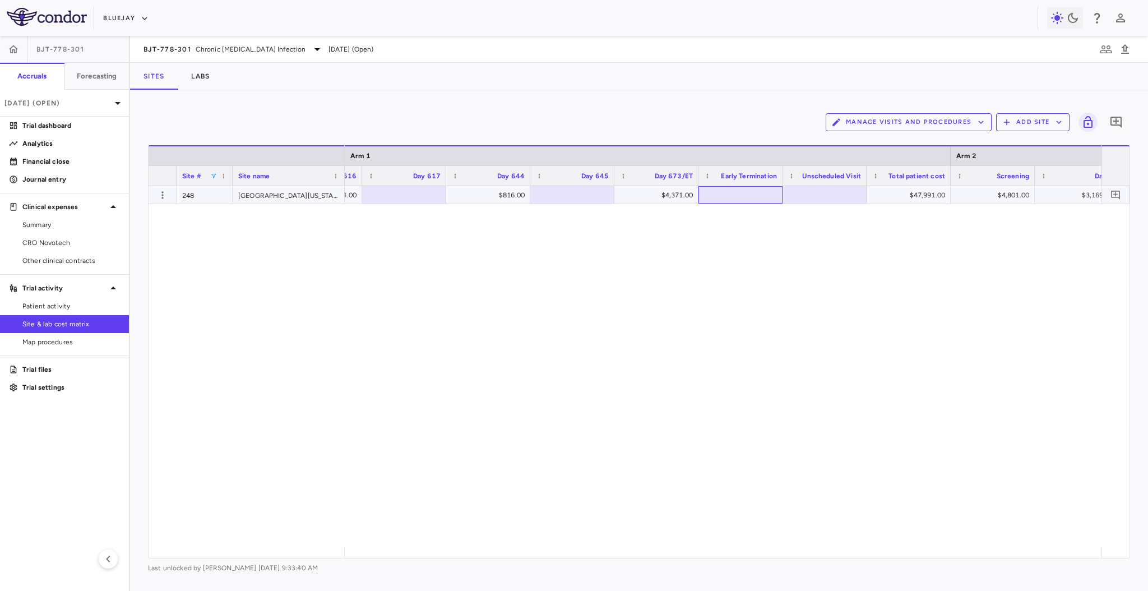
click at [739, 198] on div at bounding box center [740, 195] width 73 height 16
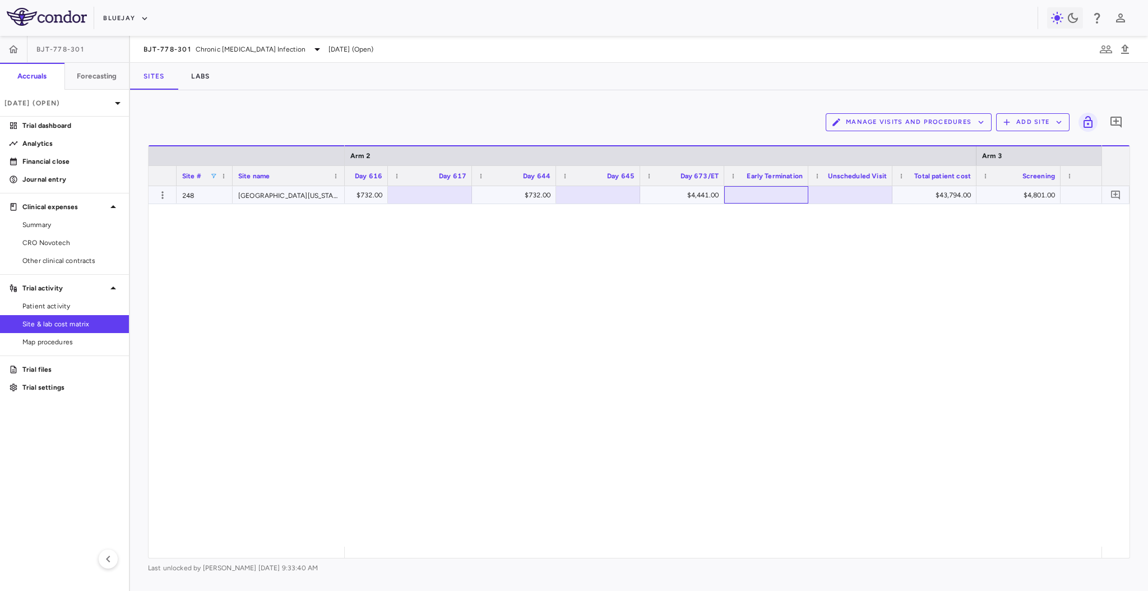
click at [785, 193] on div at bounding box center [766, 195] width 73 height 16
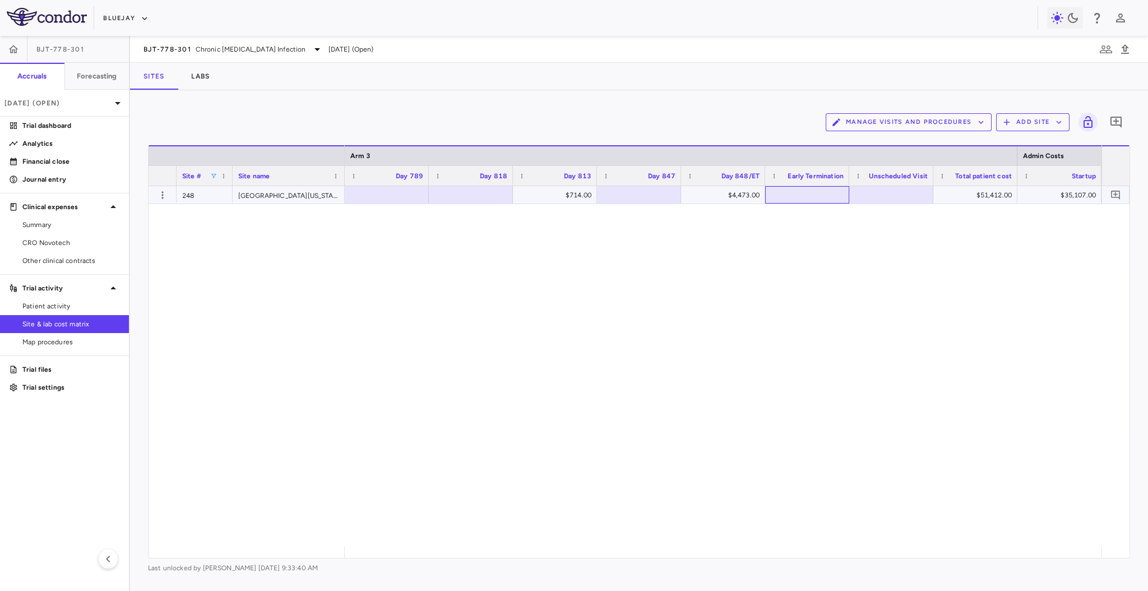
click at [793, 194] on div at bounding box center [806, 195] width 73 height 16
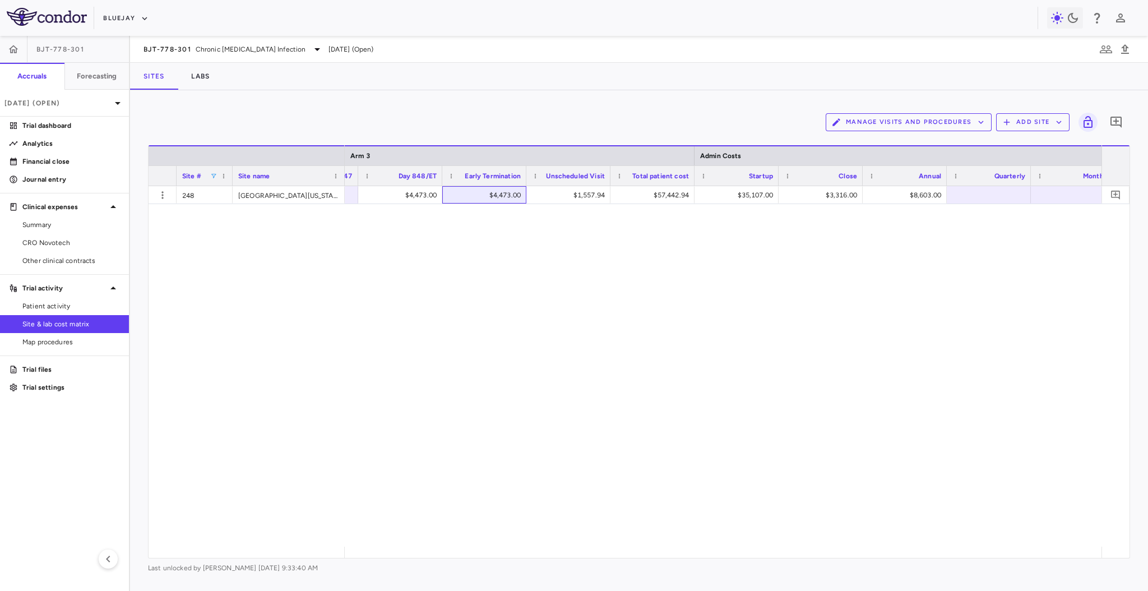
scroll to position [0, 11347]
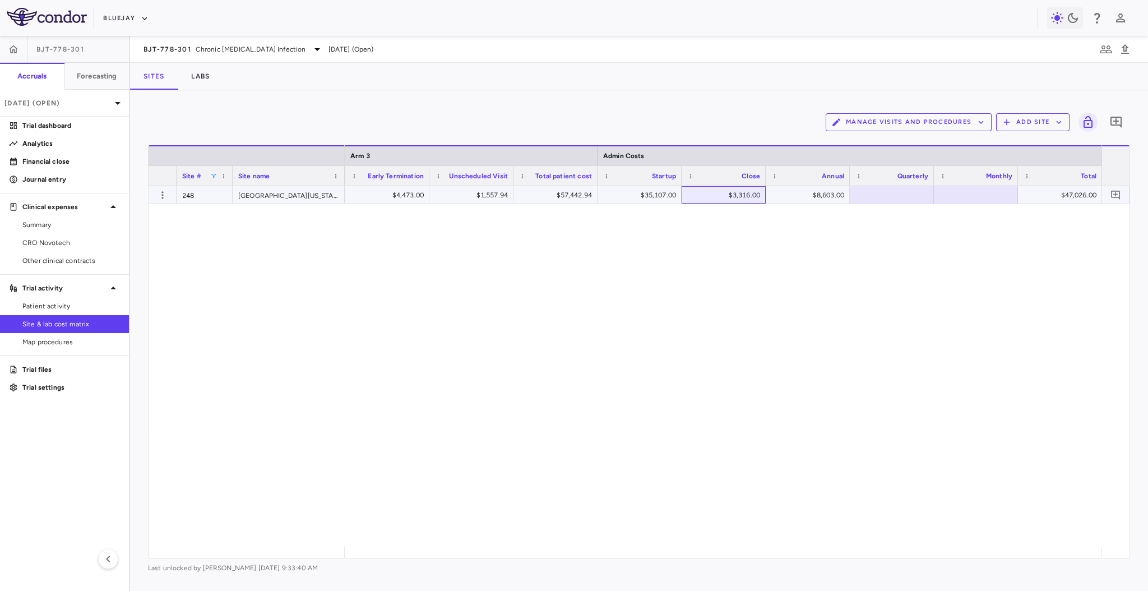
click at [708, 196] on div "$3,316.00" at bounding box center [725, 195] width 68 height 18
drag, startPoint x: 711, startPoint y: 194, endPoint x: 781, endPoint y: 185, distance: 70.1
click at [781, 185] on div "Site # Site name Arm 3 Admin Costs Day 847 248" at bounding box center [638, 351] width 981 height 412
type input "****"
click at [211, 173] on span at bounding box center [213, 176] width 7 height 7
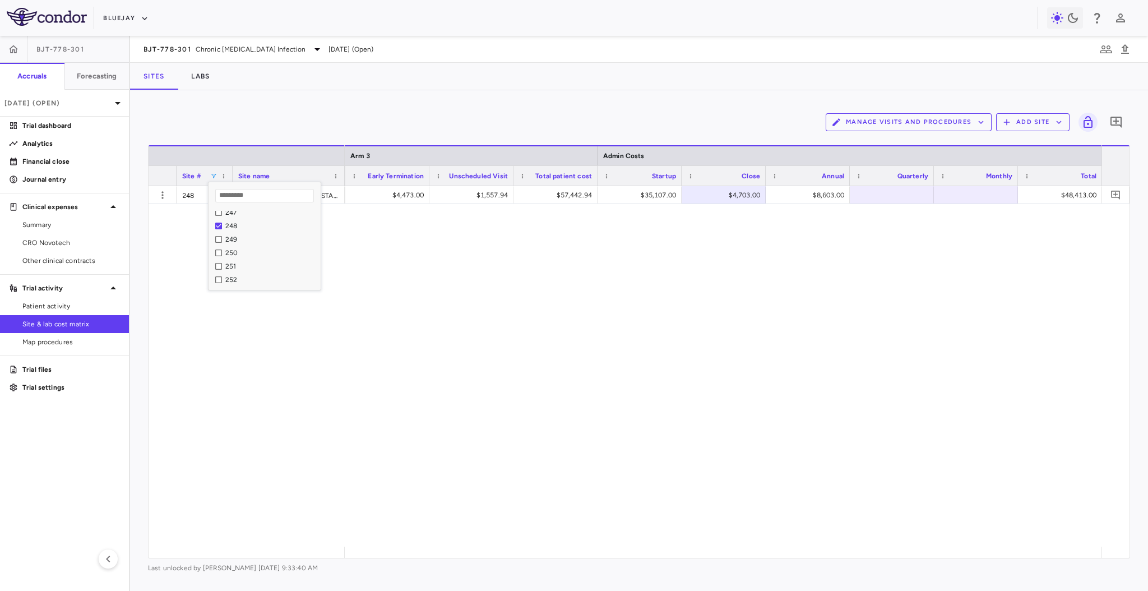
scroll to position [342, 0]
click at [216, 220] on div "248" at bounding box center [267, 224] width 105 height 13
click at [374, 240] on div "$4,367.00 $57,769.00 $25,250.00 $4,300.00 $3,304.00 $32,854.00" at bounding box center [723, 366] width 756 height 360
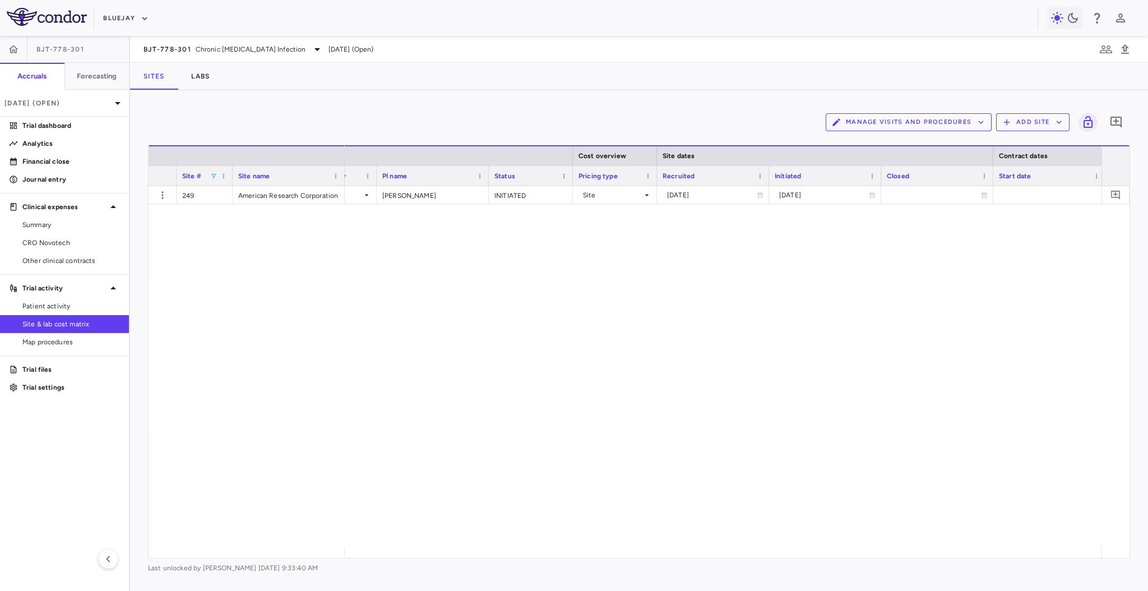
scroll to position [0, 402]
